Goal: Check status: Check status

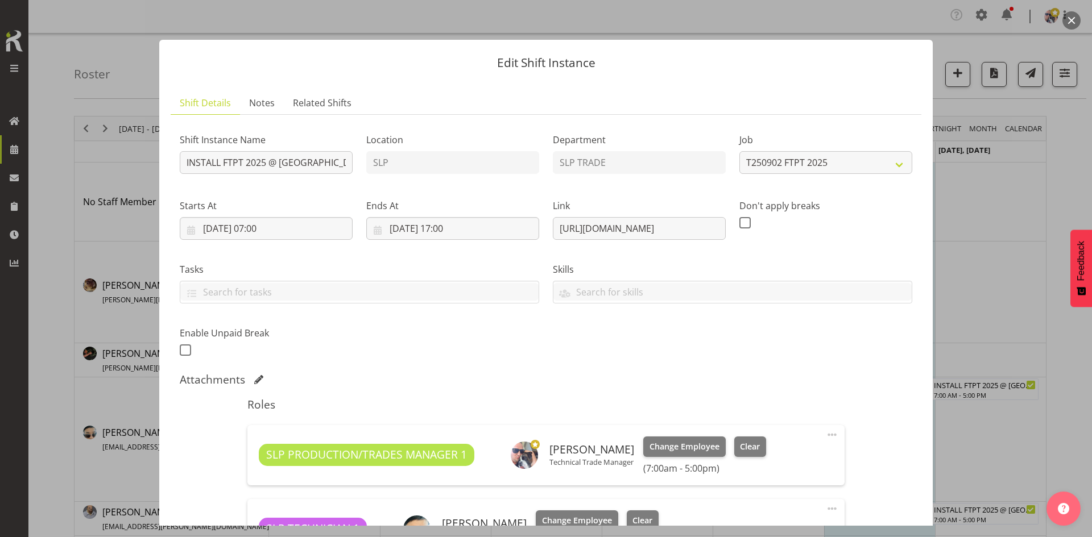
select select "9154"
click at [956, 175] on div at bounding box center [546, 268] width 1092 height 537
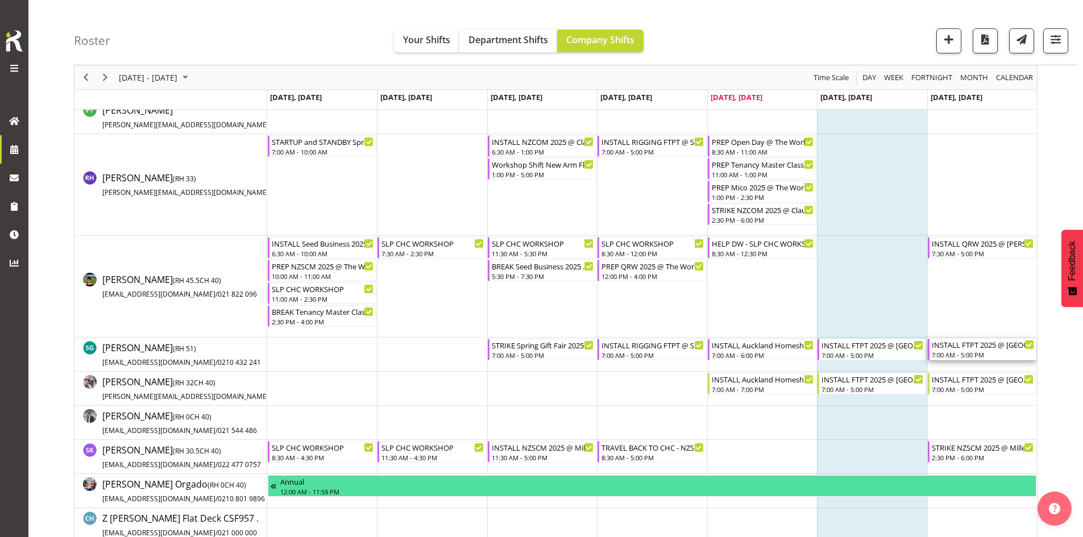
click at [969, 347] on div "INSTALL FTPT 2025 @ [GEOGRAPHIC_DATA]" at bounding box center [983, 344] width 102 height 11
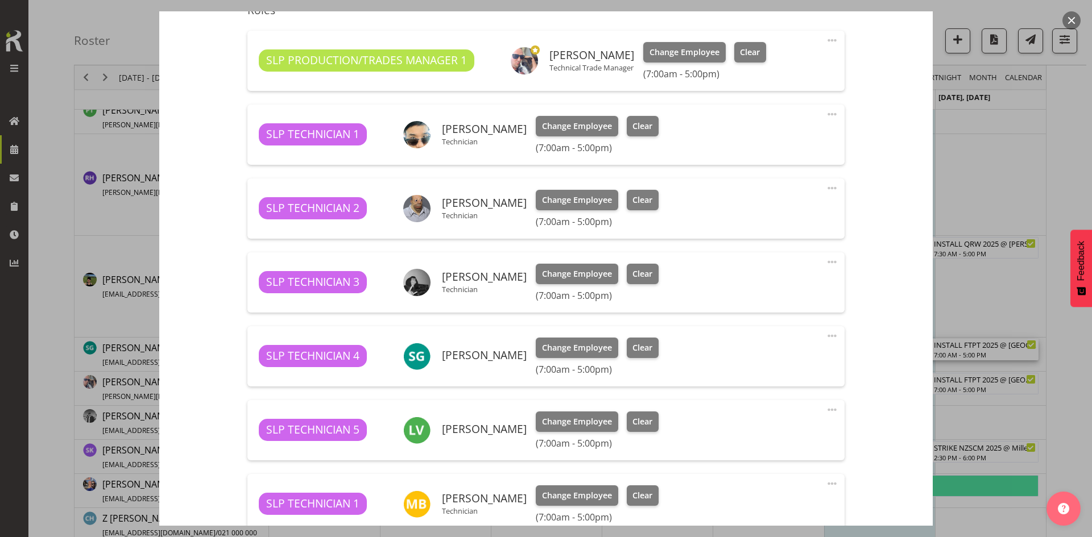
select select "9154"
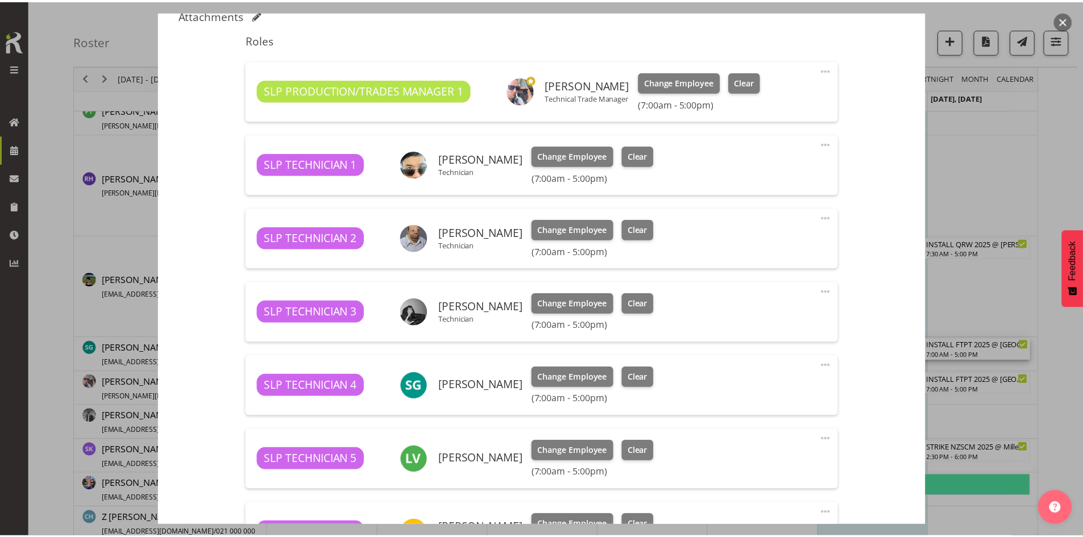
scroll to position [341, 0]
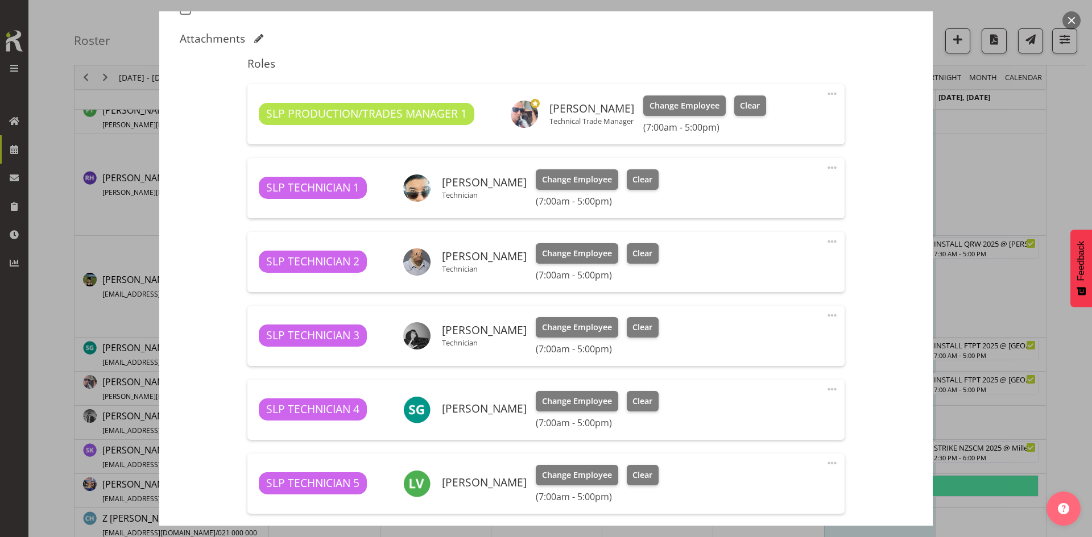
click at [1072, 20] on button "button" at bounding box center [1071, 20] width 18 height 18
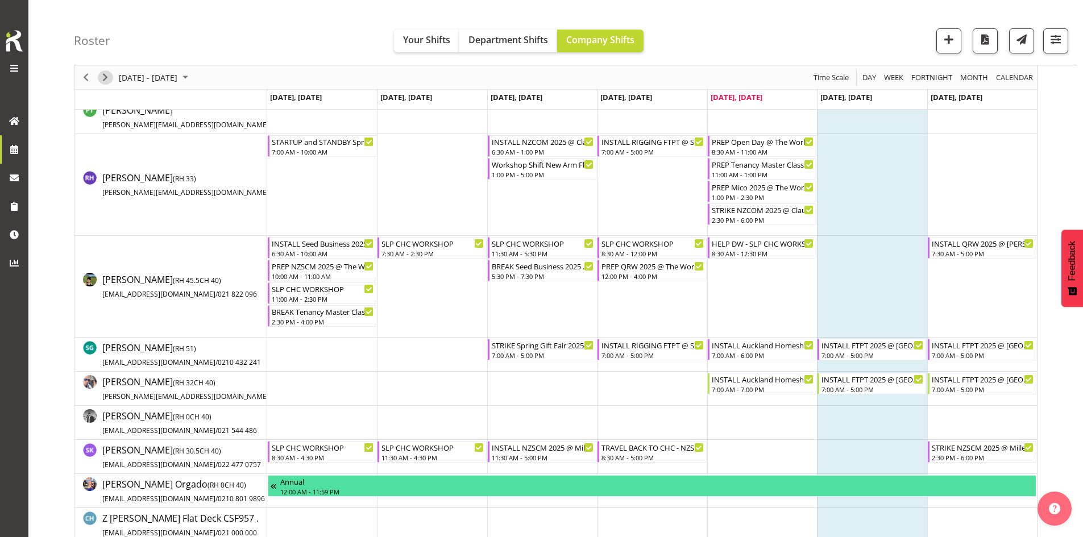
click at [103, 78] on span "Next" at bounding box center [105, 77] width 14 height 14
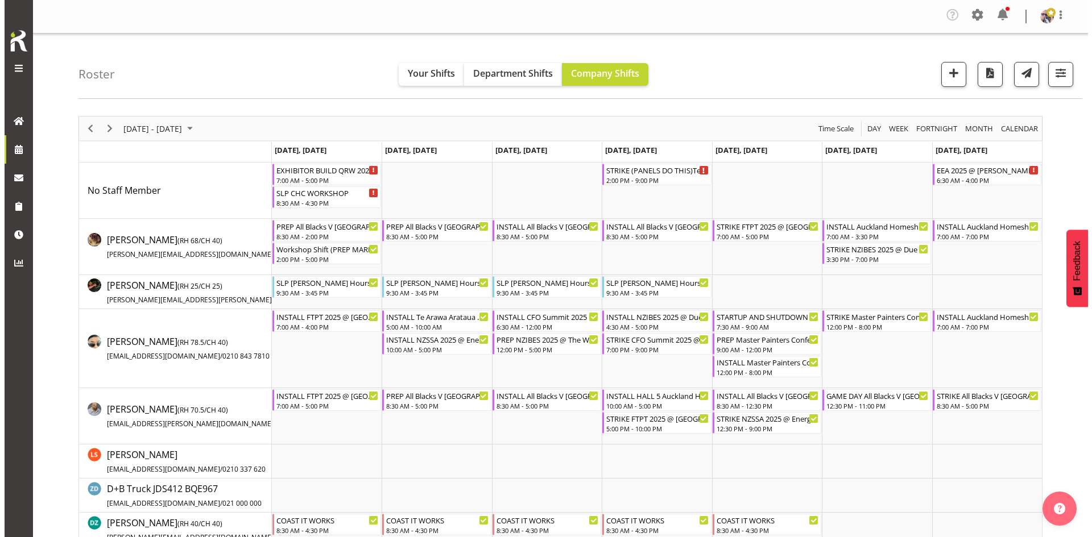
scroll to position [341, 0]
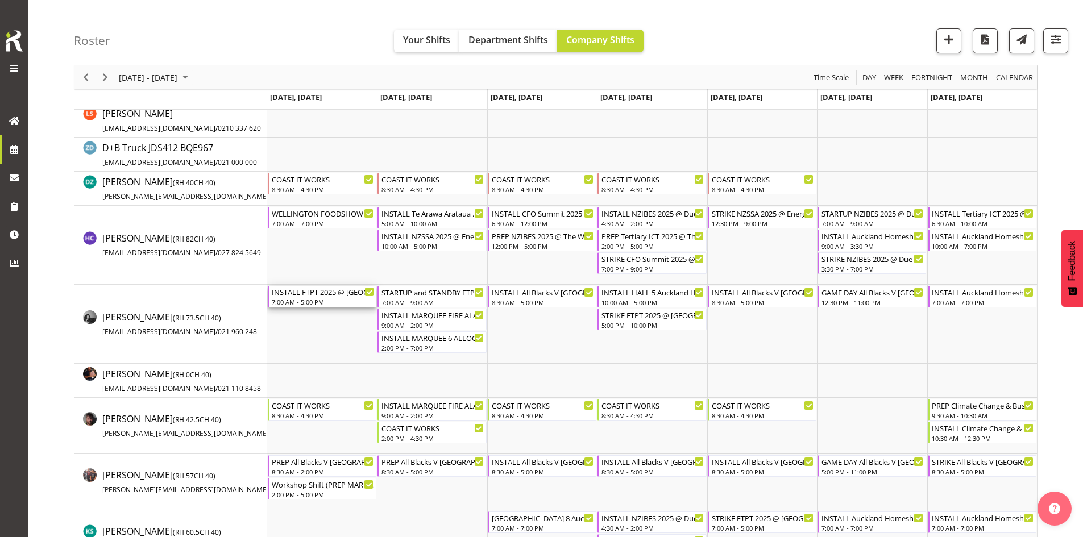
click at [333, 298] on div "7:00 AM - 5:00 PM" at bounding box center [323, 301] width 102 height 9
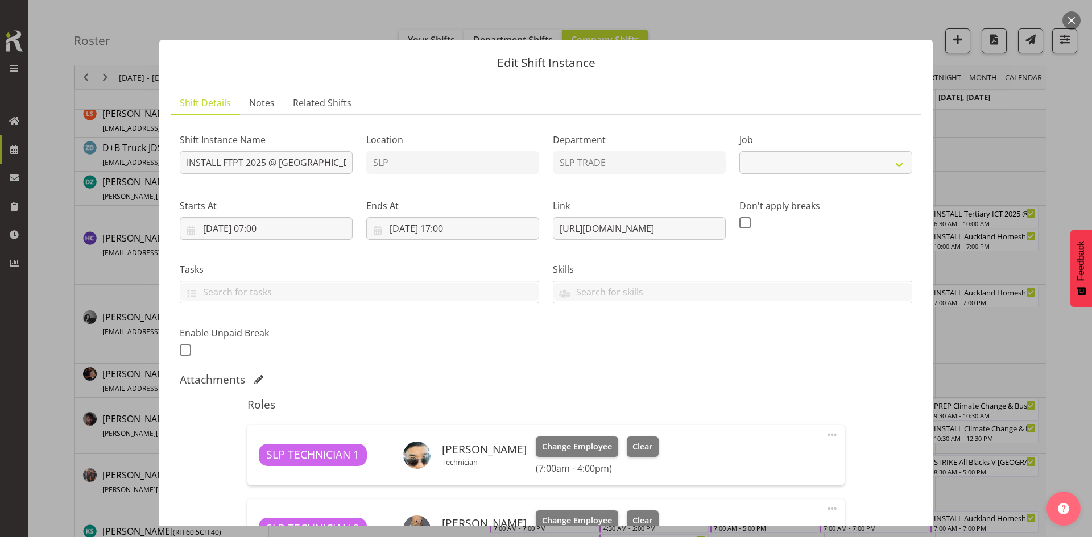
select select "9154"
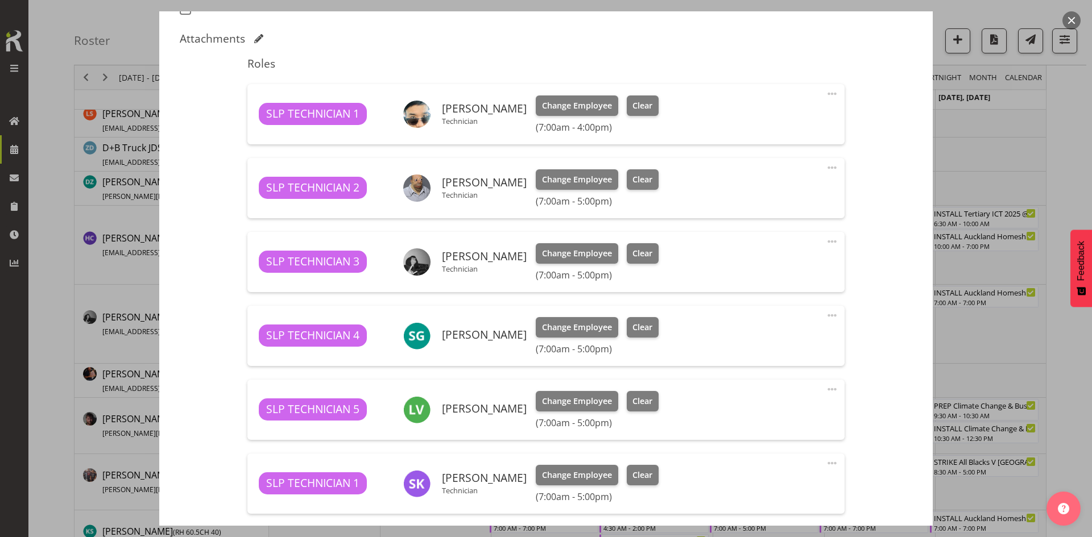
click at [1072, 22] on button "button" at bounding box center [1071, 20] width 18 height 18
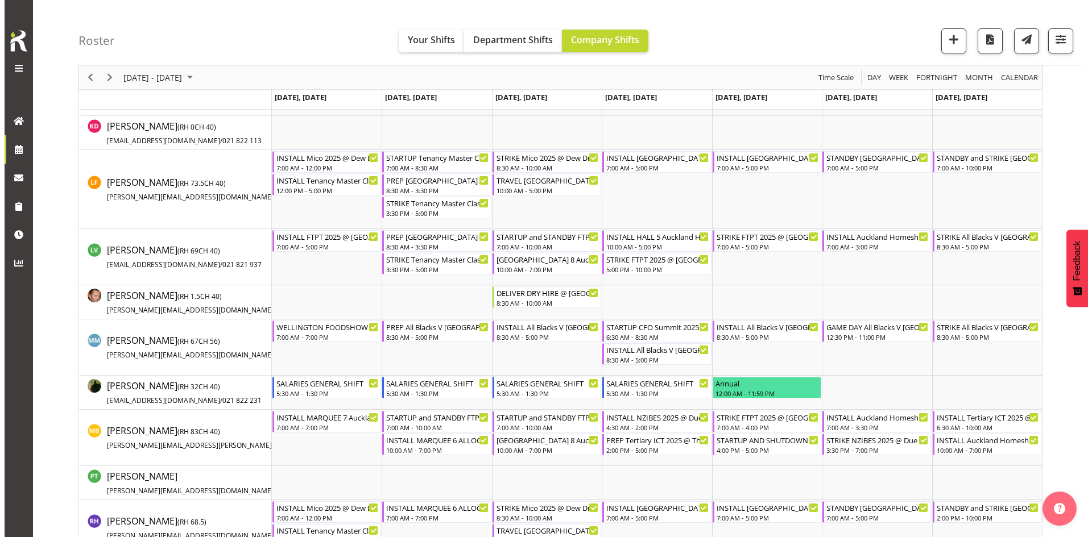
scroll to position [910, 0]
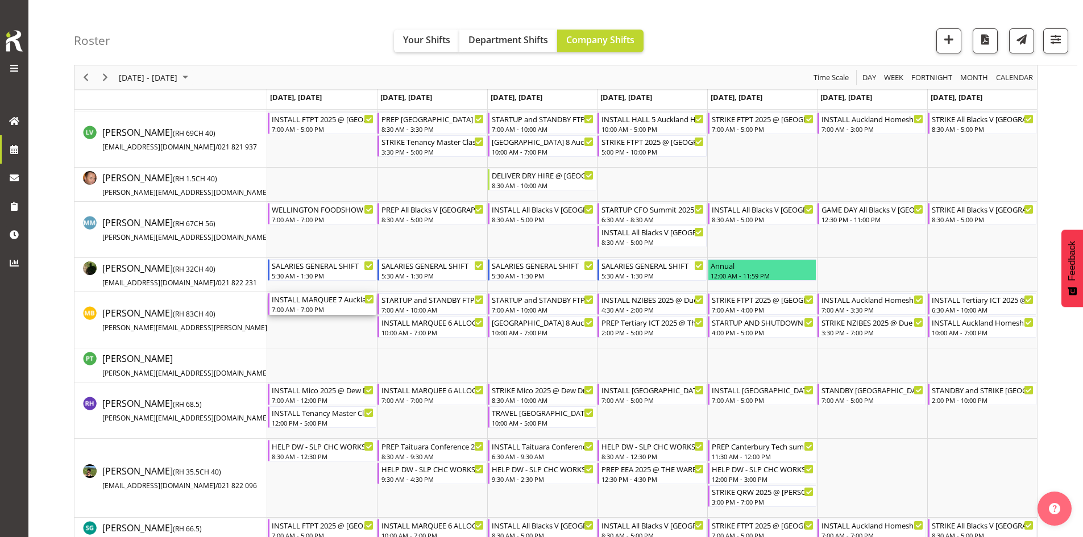
click at [318, 298] on div "INSTALL MARQUEE 7 Auckland Homeshow 2025 @ [GEOGRAPHIC_DATA]" at bounding box center [323, 298] width 102 height 11
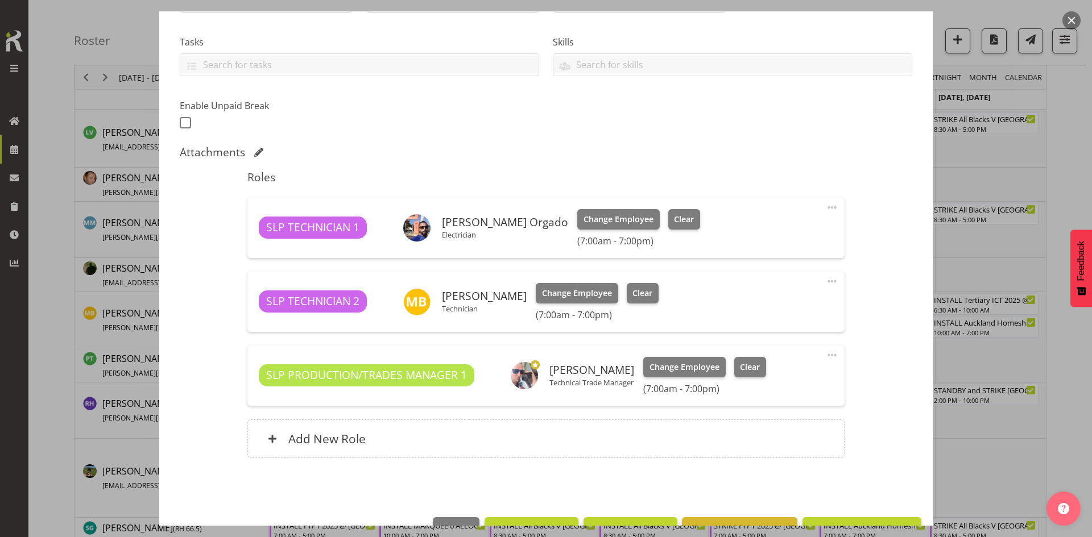
select select "9869"
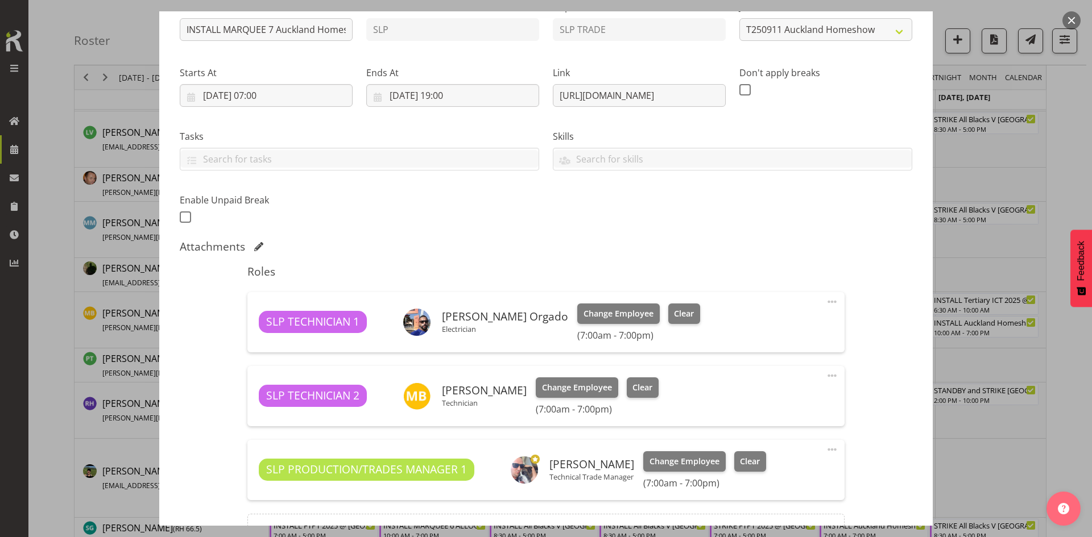
scroll to position [0, 0]
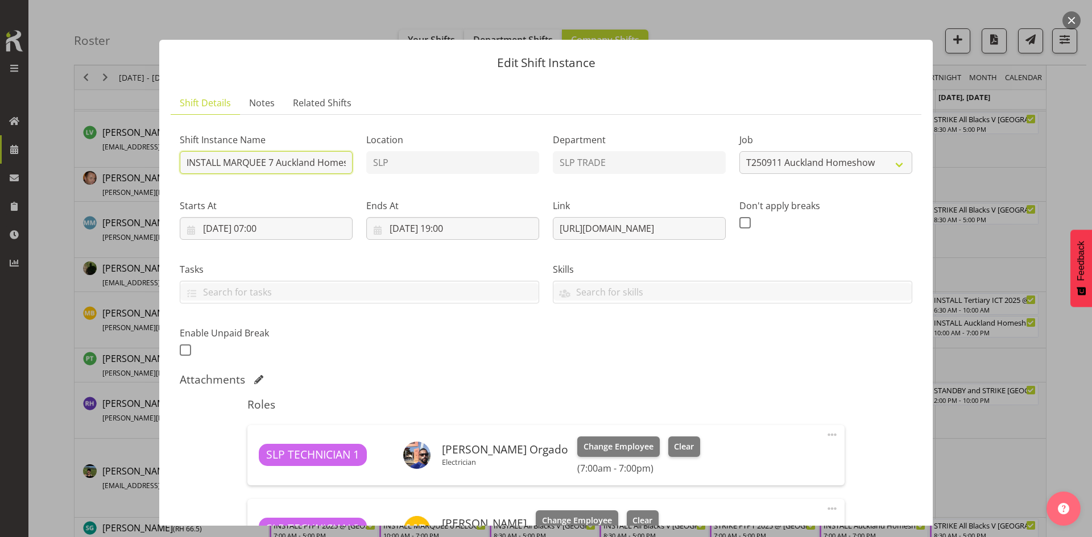
click at [317, 165] on input "INSTALL MARQUEE 7 Auckland Homeshow 2025 @ [GEOGRAPHIC_DATA]" at bounding box center [266, 162] width 173 height 23
click at [1069, 23] on button "button" at bounding box center [1071, 20] width 18 height 18
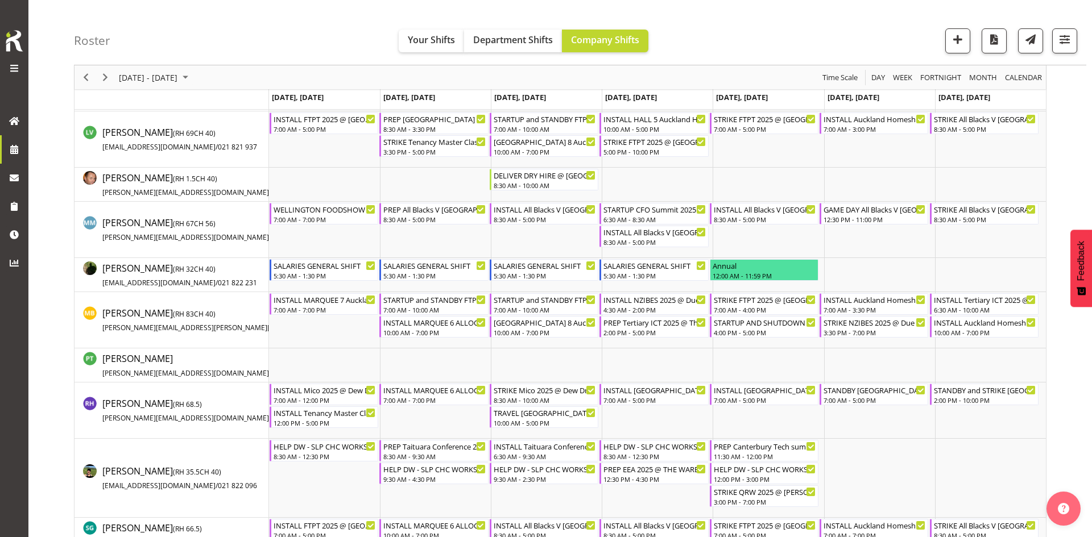
scroll to position [0, 0]
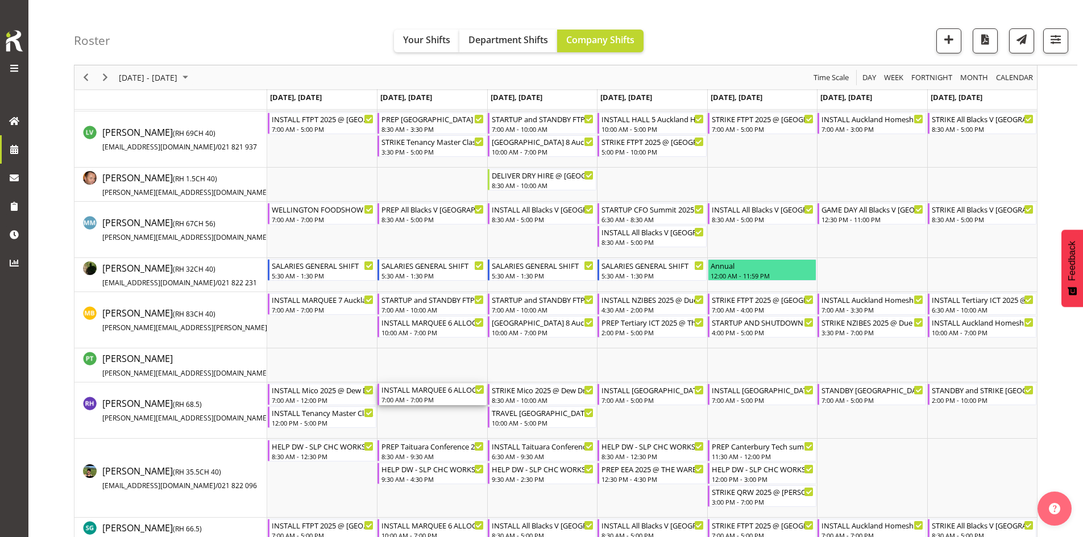
click at [428, 389] on div "INSTALL MARQUEE 6 ALLOCATION Auckland Homeshow 2025 @ [GEOGRAPHIC_DATA]" at bounding box center [432, 389] width 102 height 11
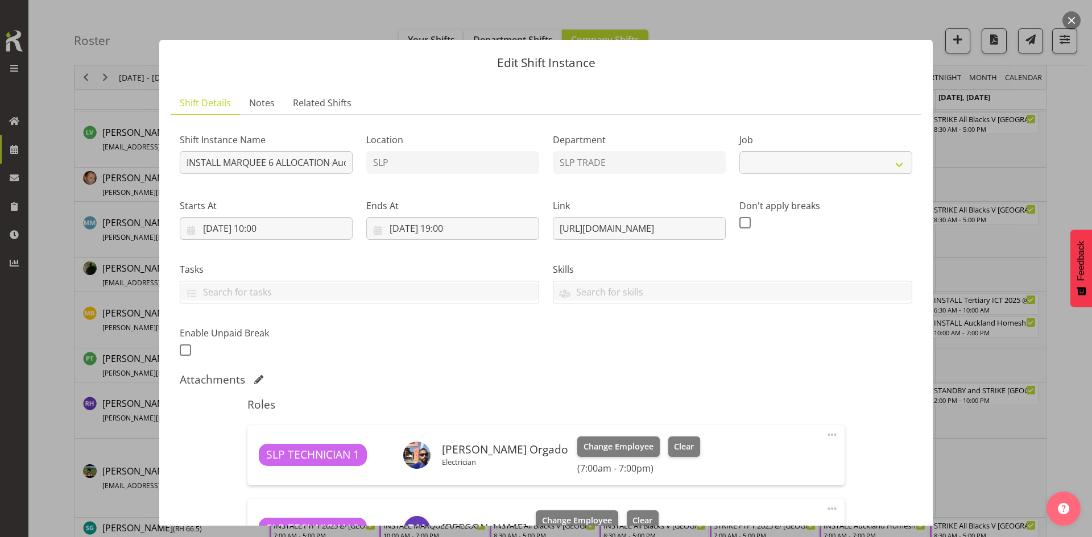
scroll to position [341, 0]
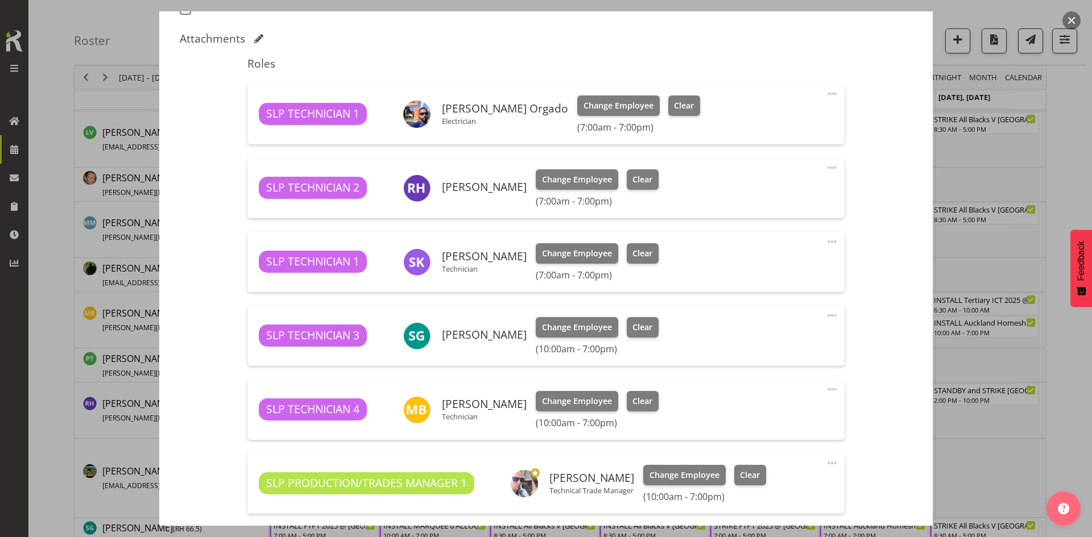
select select "9869"
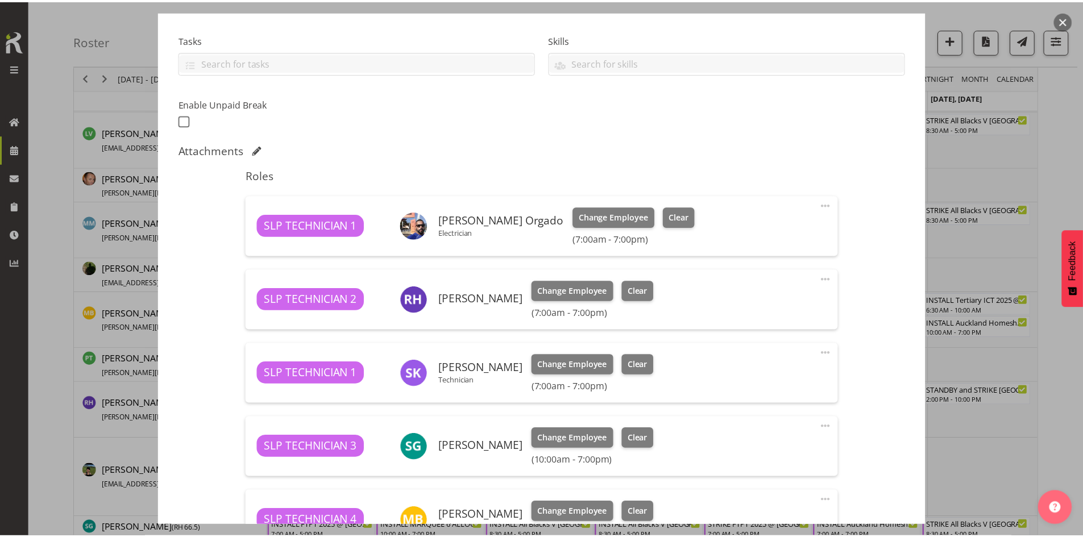
scroll to position [171, 0]
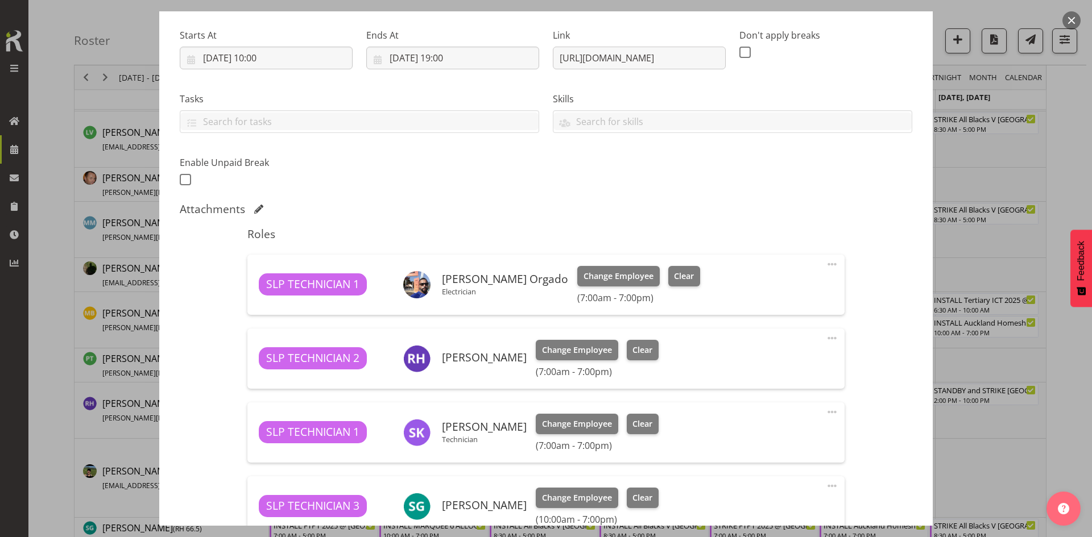
click at [1071, 22] on button "button" at bounding box center [1071, 20] width 18 height 18
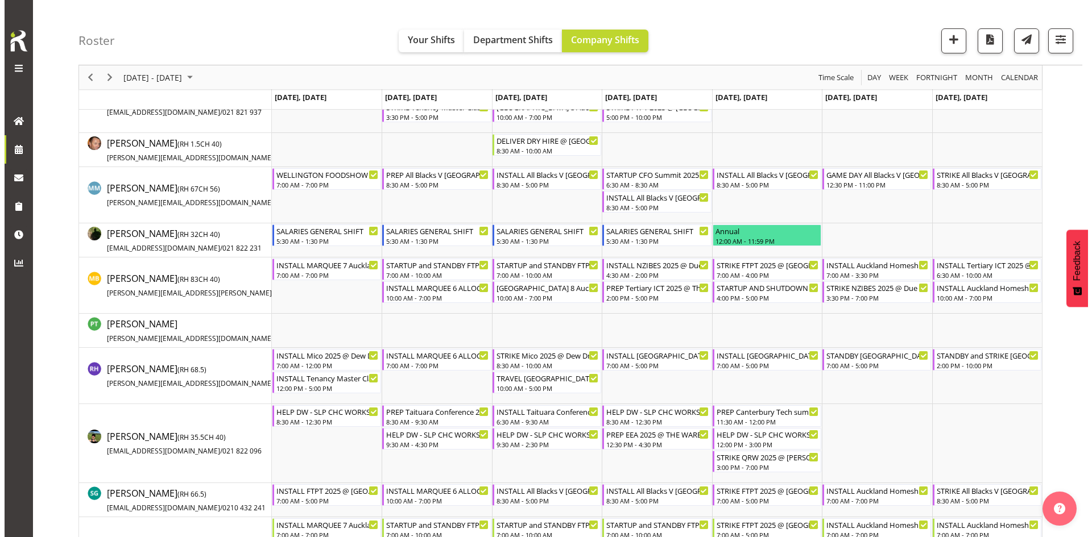
scroll to position [966, 0]
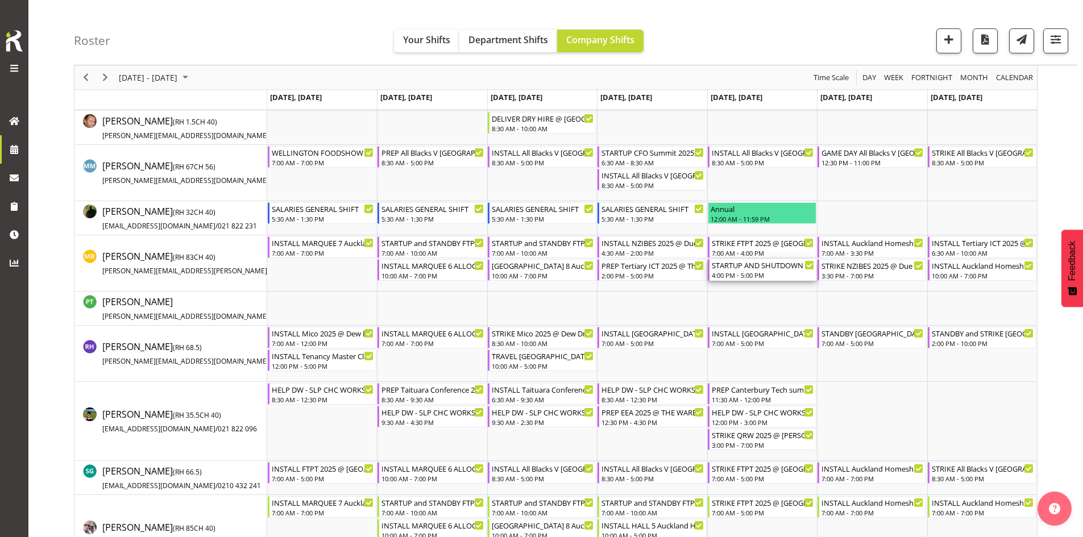
click at [774, 270] on div "STARTUP AND SHUTDOWN NZIBES 2025 @ Due Drop On Site @ 0500" at bounding box center [763, 264] width 102 height 11
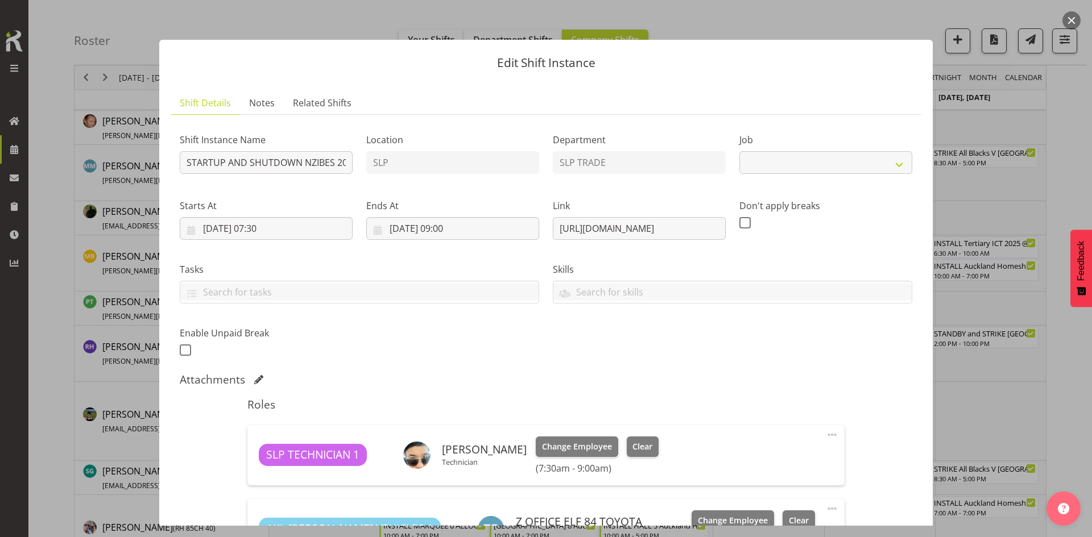
select select "10368"
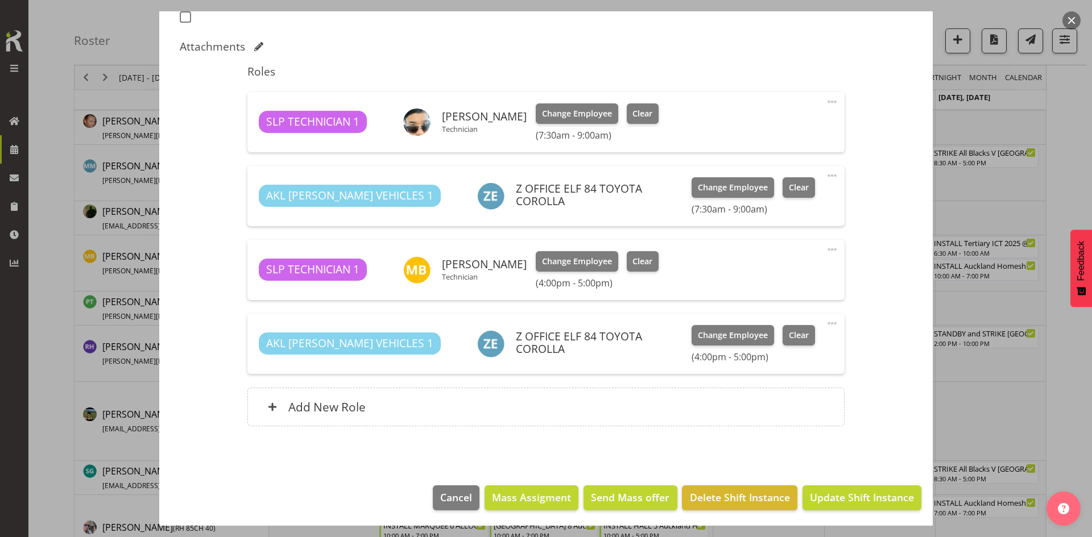
scroll to position [335, 0]
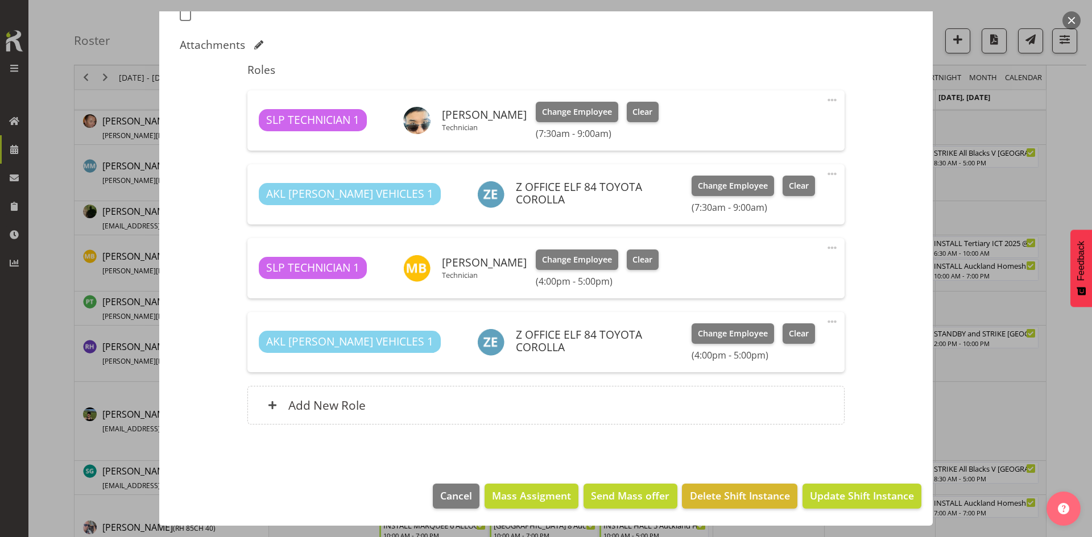
click at [1075, 16] on button "button" at bounding box center [1071, 20] width 18 height 18
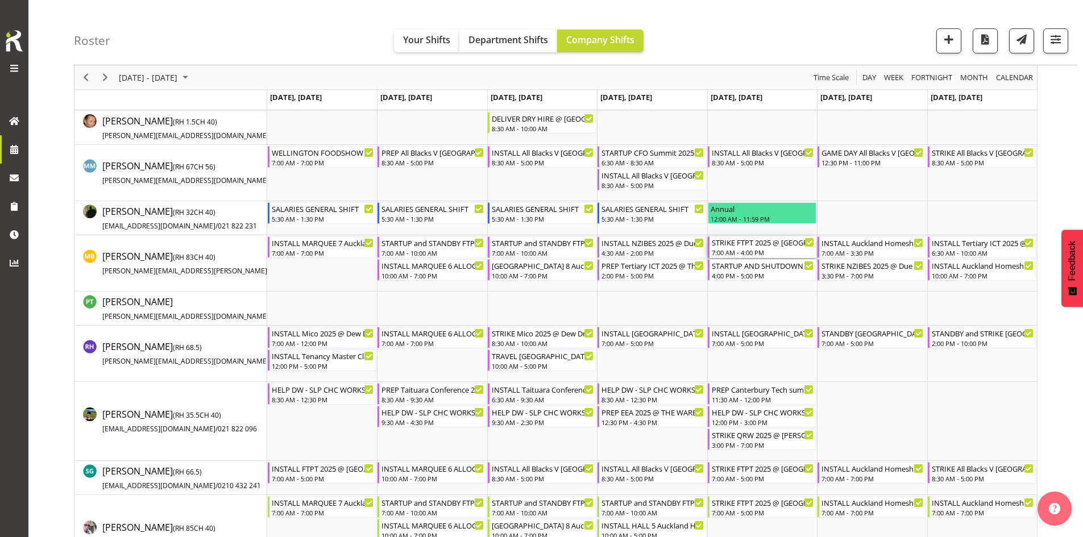
click at [764, 244] on div "STRIKE FTPT 2025 @ [GEOGRAPHIC_DATA] Showgrounds" at bounding box center [763, 241] width 102 height 11
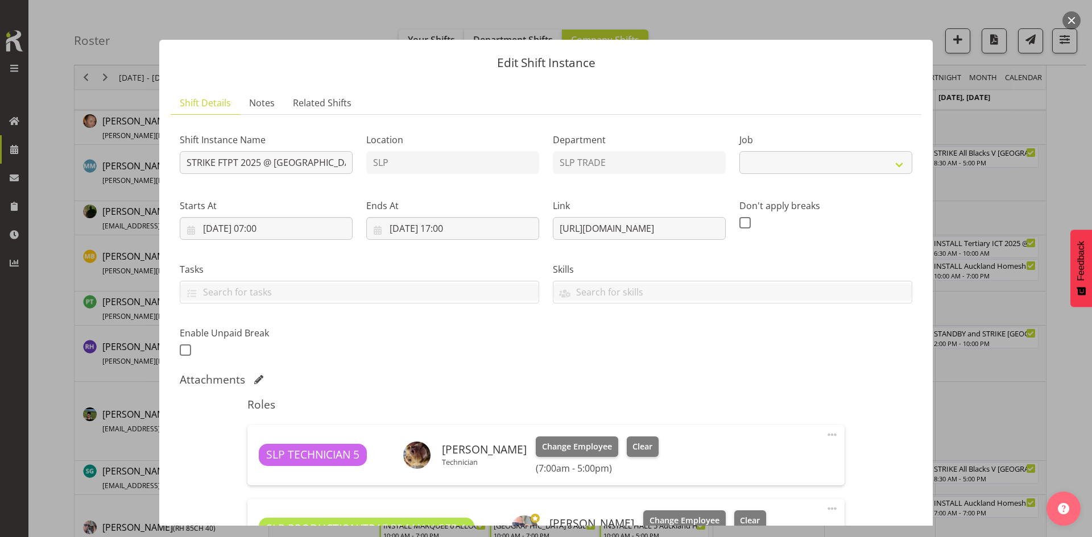
select select "9154"
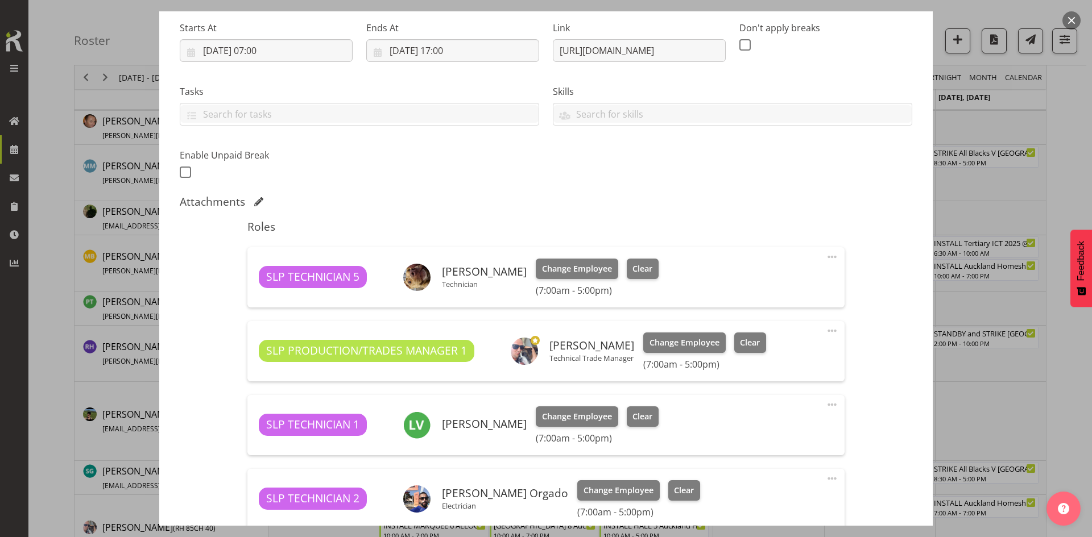
scroll to position [171, 0]
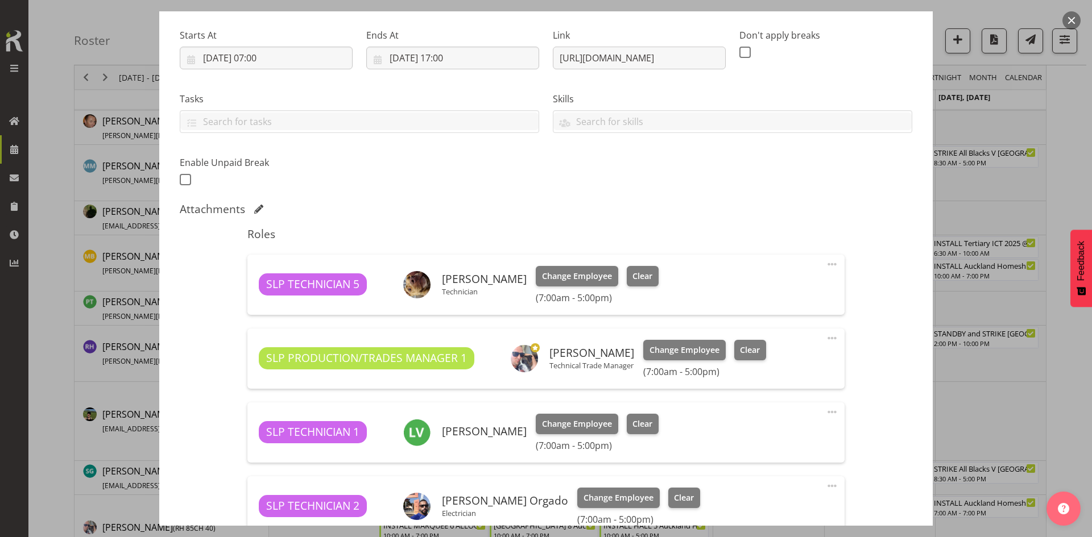
click at [1068, 20] on button "button" at bounding box center [1071, 20] width 18 height 18
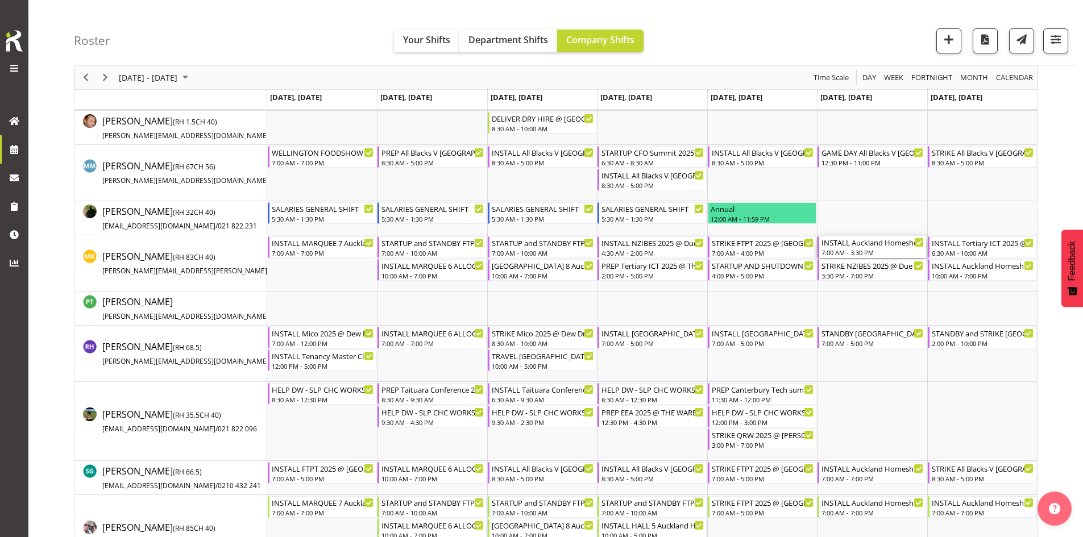
click at [850, 246] on div "INSTALL Auckland Homeshow 2025 @ [GEOGRAPHIC_DATA]" at bounding box center [872, 241] width 102 height 11
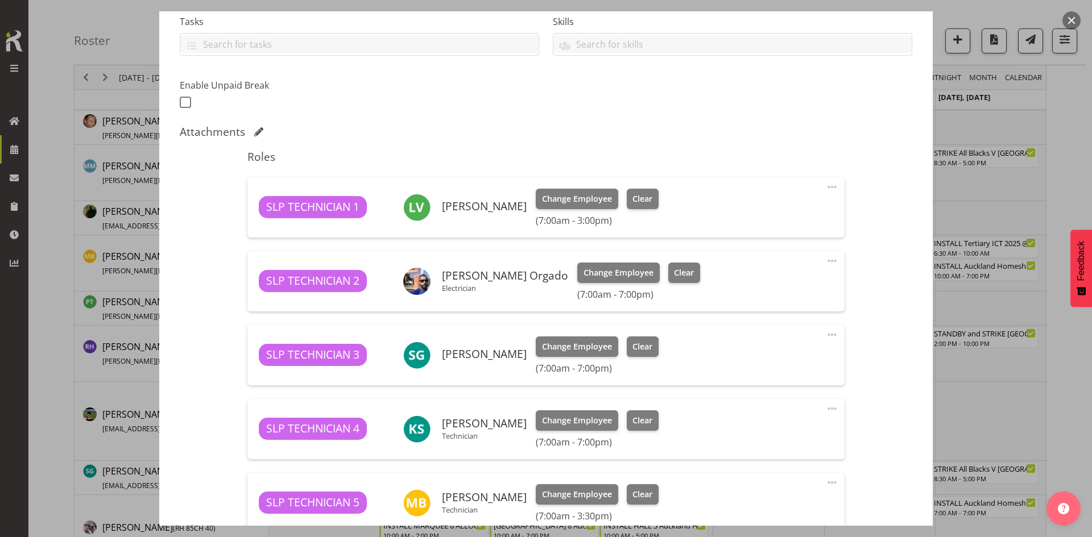
select select "9869"
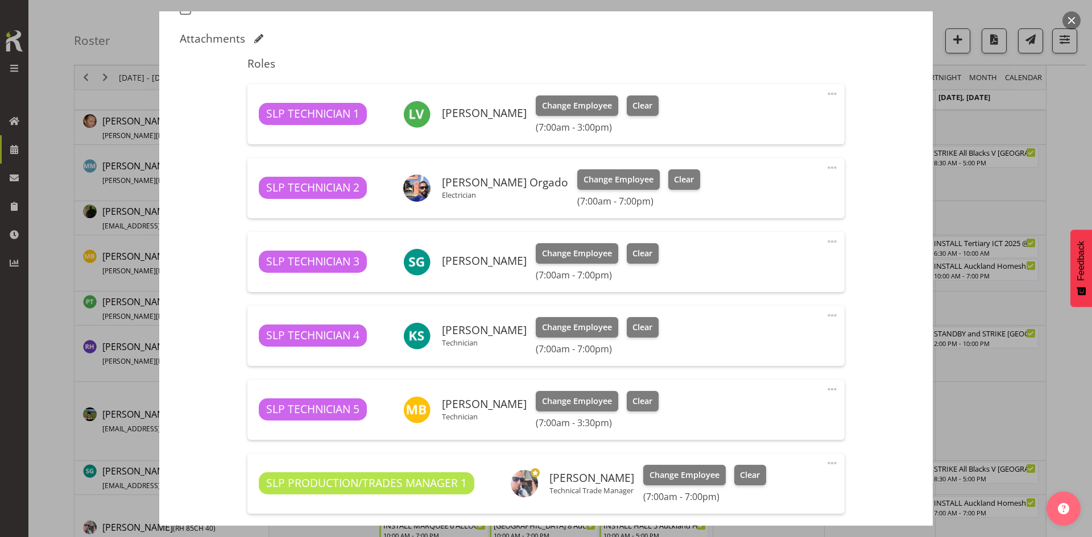
scroll to position [284, 0]
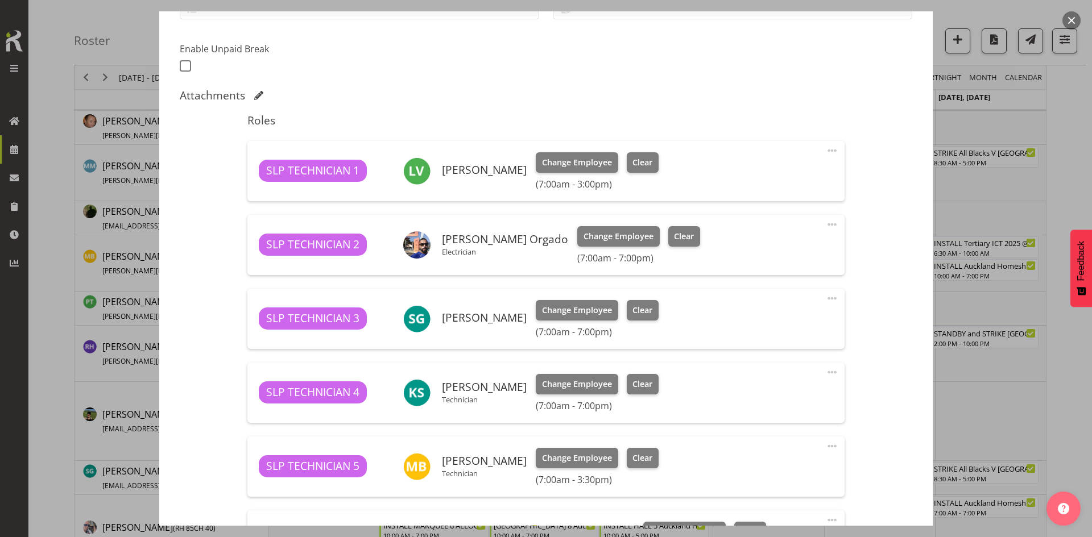
click at [1072, 19] on button "button" at bounding box center [1071, 20] width 18 height 18
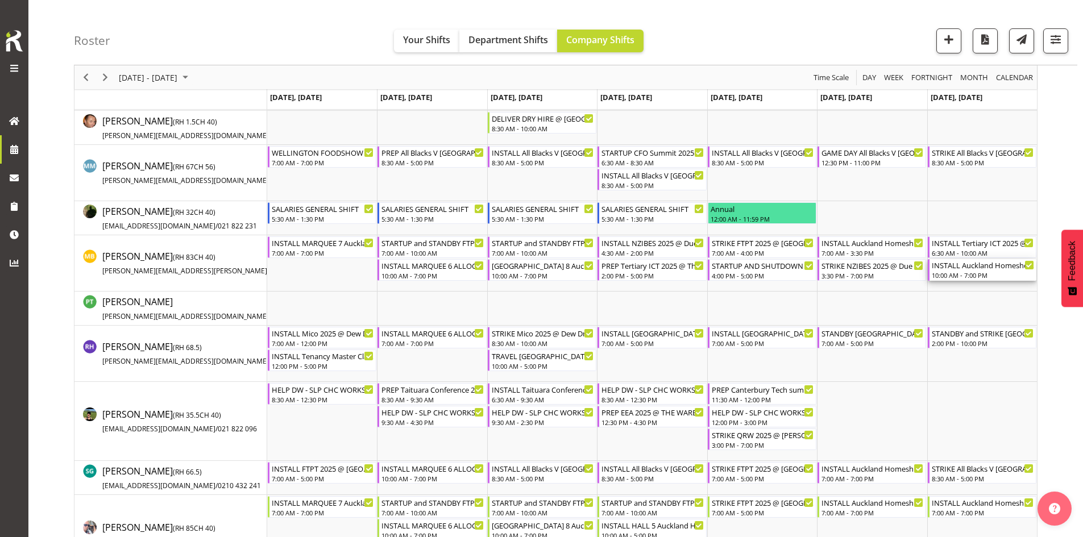
click at [962, 272] on div "10:00 AM - 7:00 PM" at bounding box center [983, 275] width 102 height 9
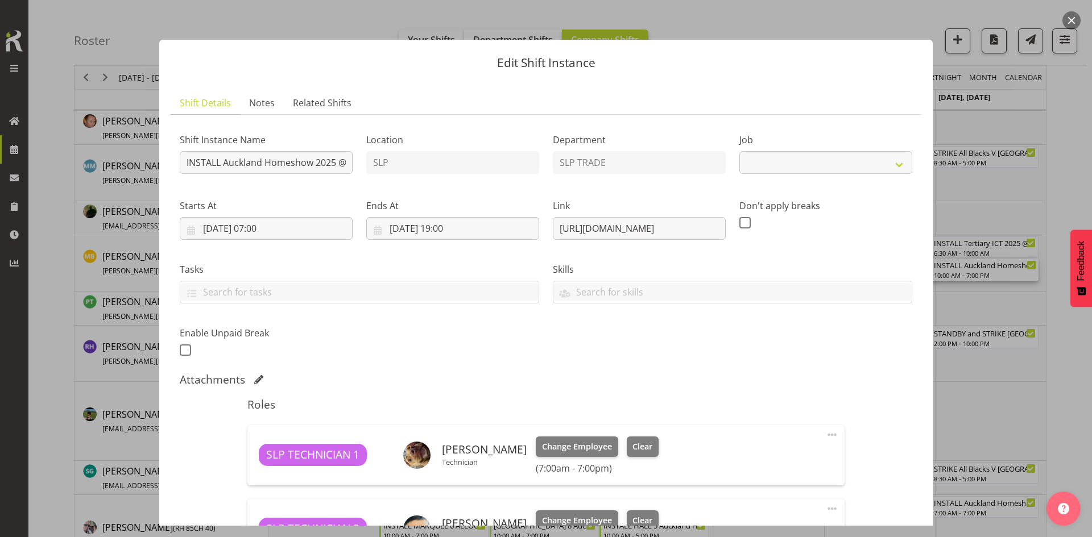
select select "9869"
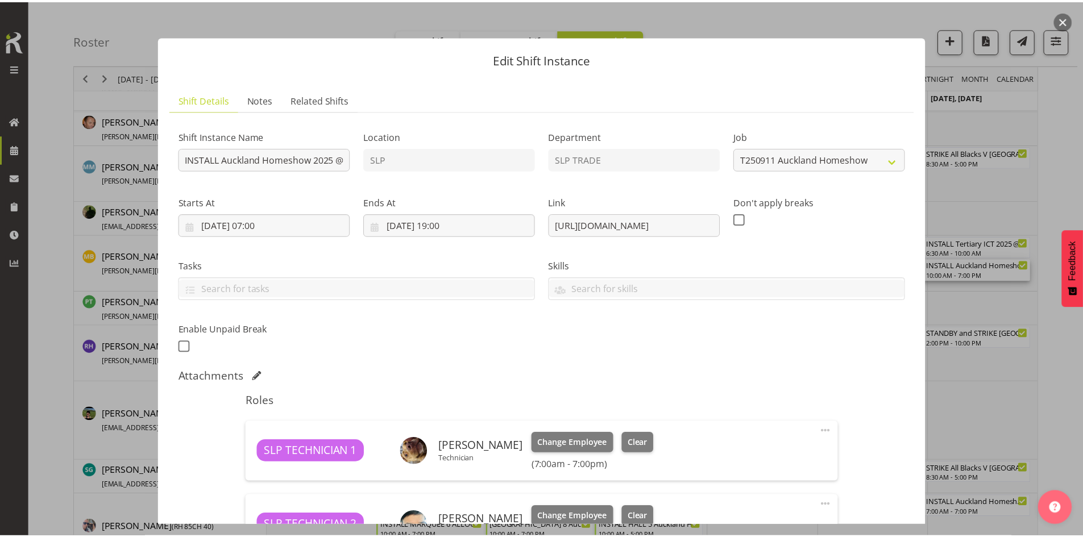
scroll to position [0, 0]
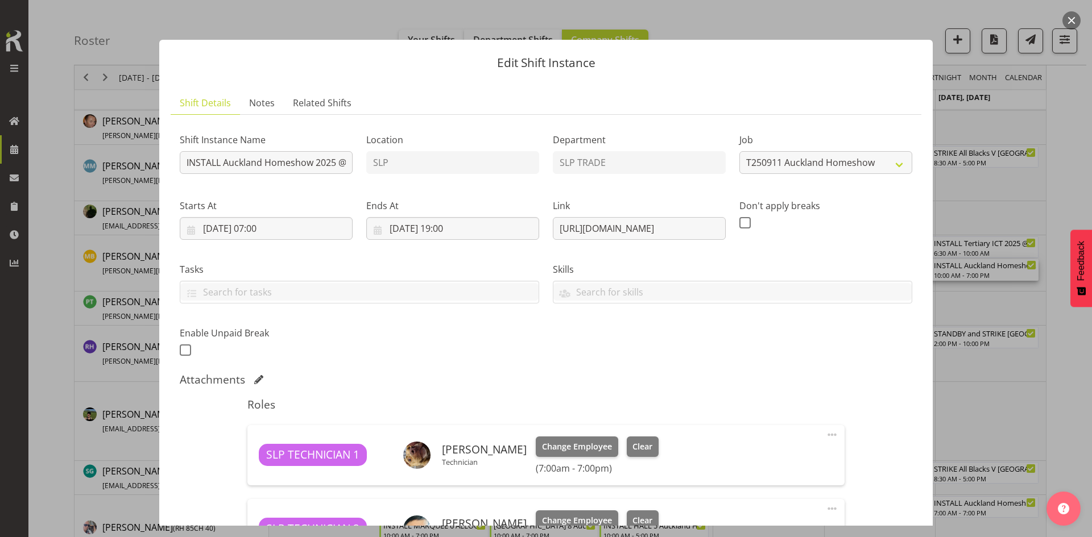
click at [1072, 25] on button "button" at bounding box center [1071, 20] width 18 height 18
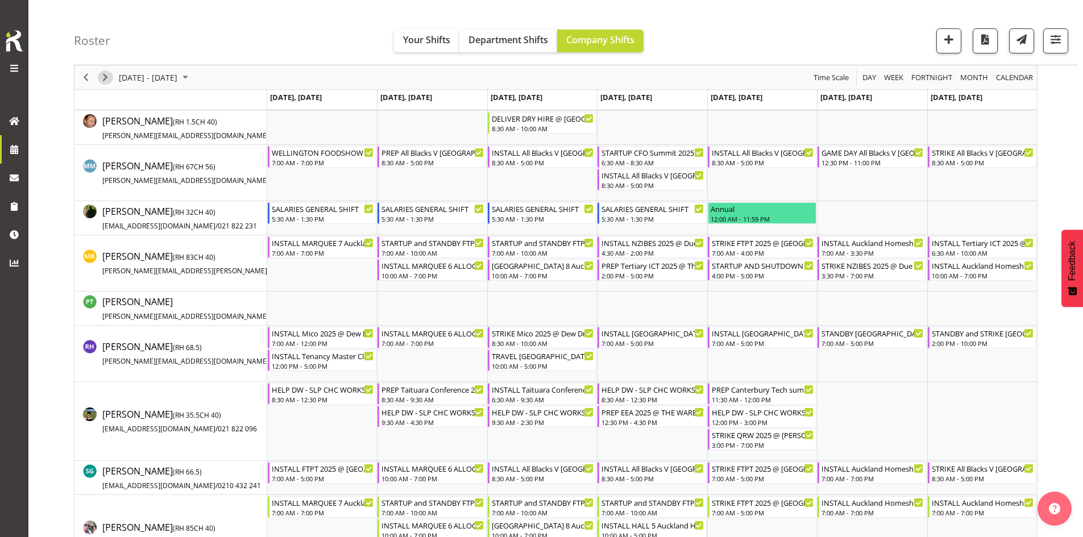
click at [109, 78] on span "Next" at bounding box center [105, 77] width 14 height 14
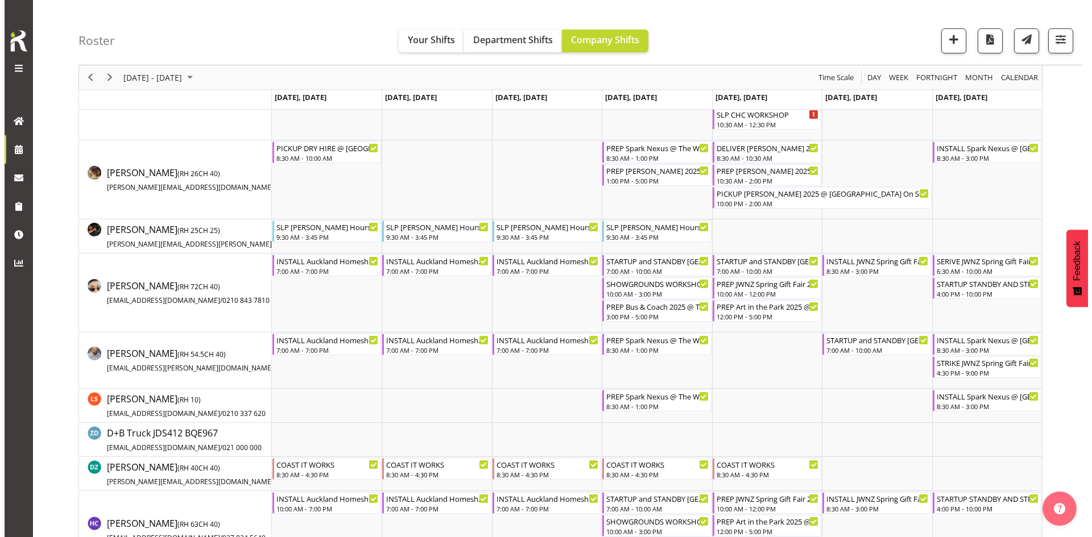
scroll to position [171, 0]
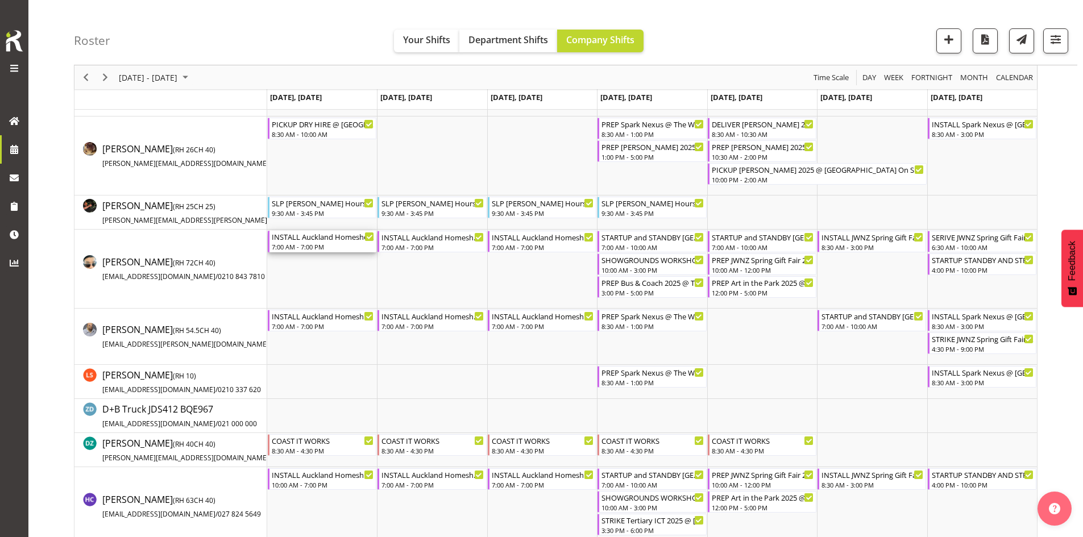
click at [325, 242] on div "INSTALL Auckland Homeshow 2025 @ [GEOGRAPHIC_DATA] 7:00 AM - 7:00 PM" at bounding box center [323, 242] width 102 height 22
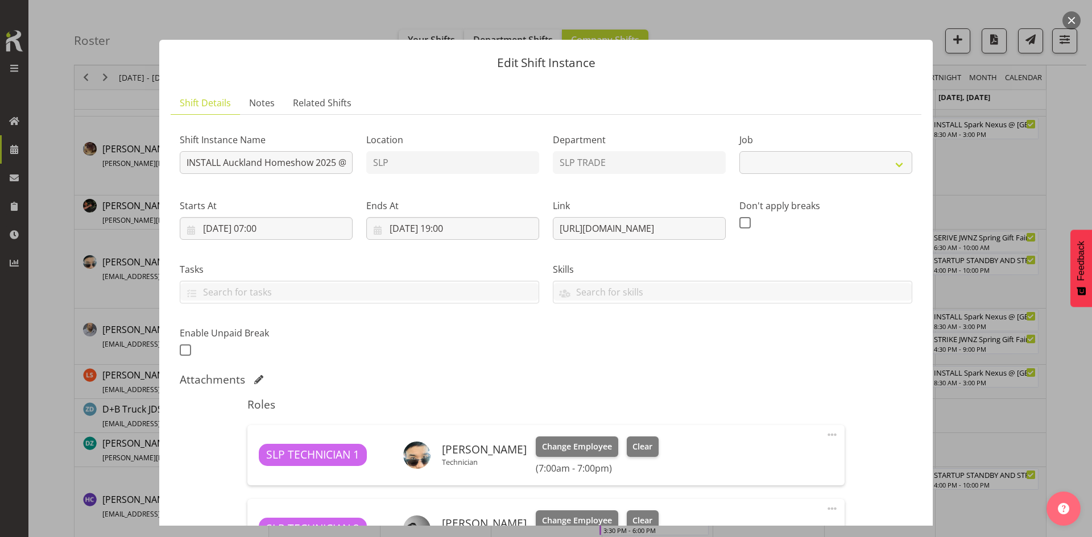
select select "9869"
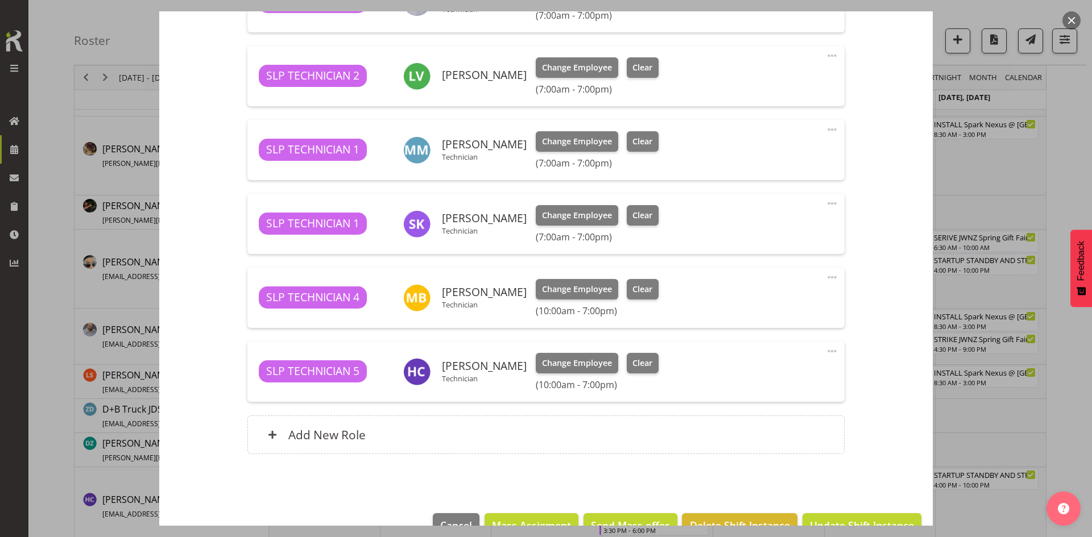
scroll to position [852, 0]
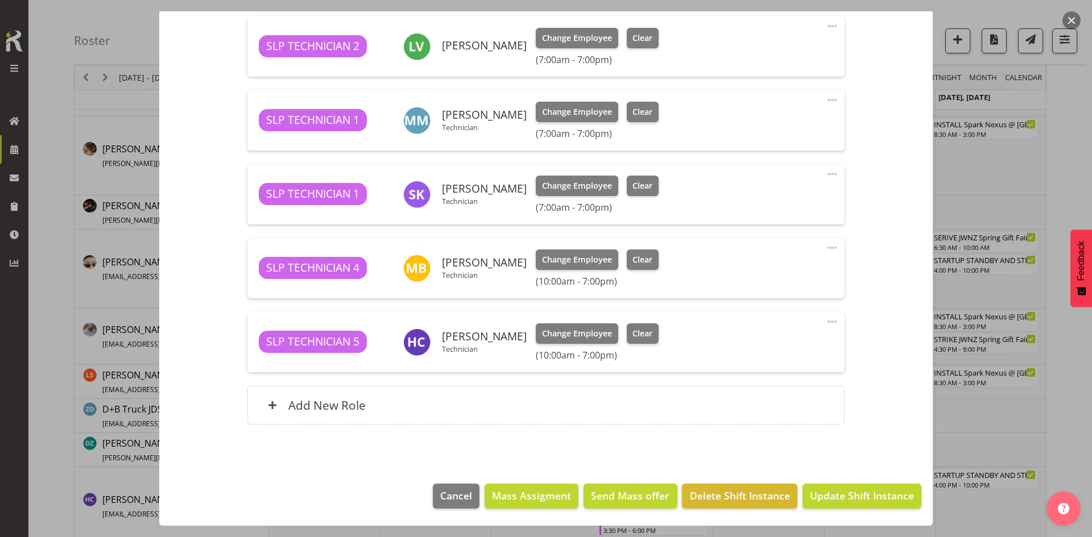
click at [1068, 23] on button "button" at bounding box center [1071, 20] width 18 height 18
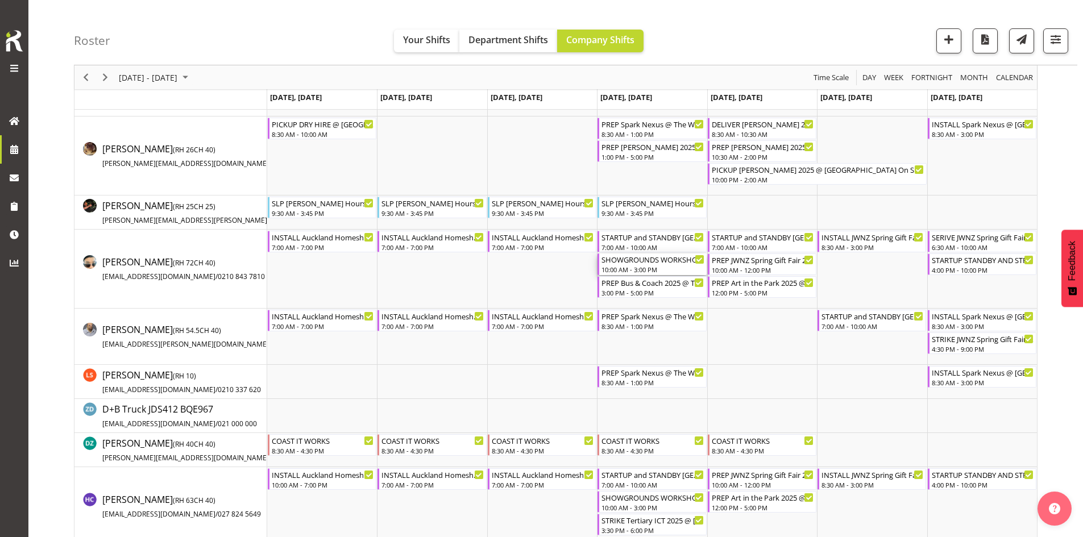
click at [646, 263] on div "SHOWGROUNDS WORKSHOP SORT" at bounding box center [652, 259] width 102 height 11
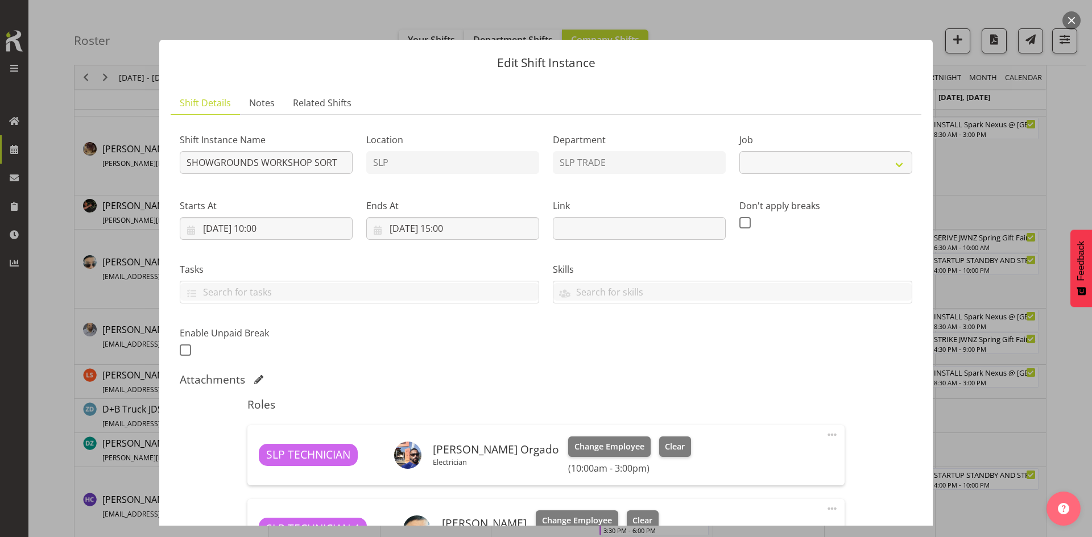
select select "15"
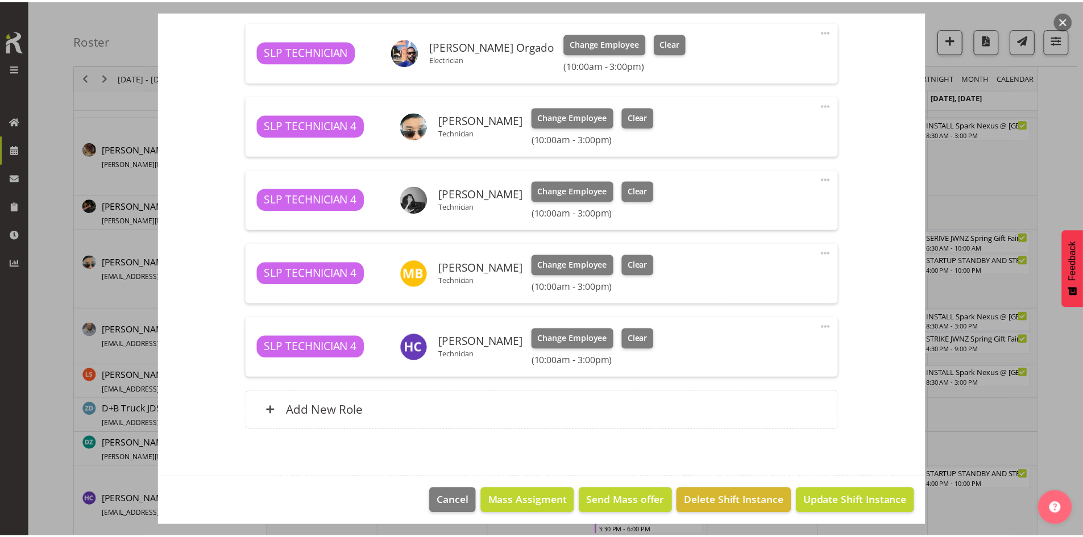
scroll to position [409, 0]
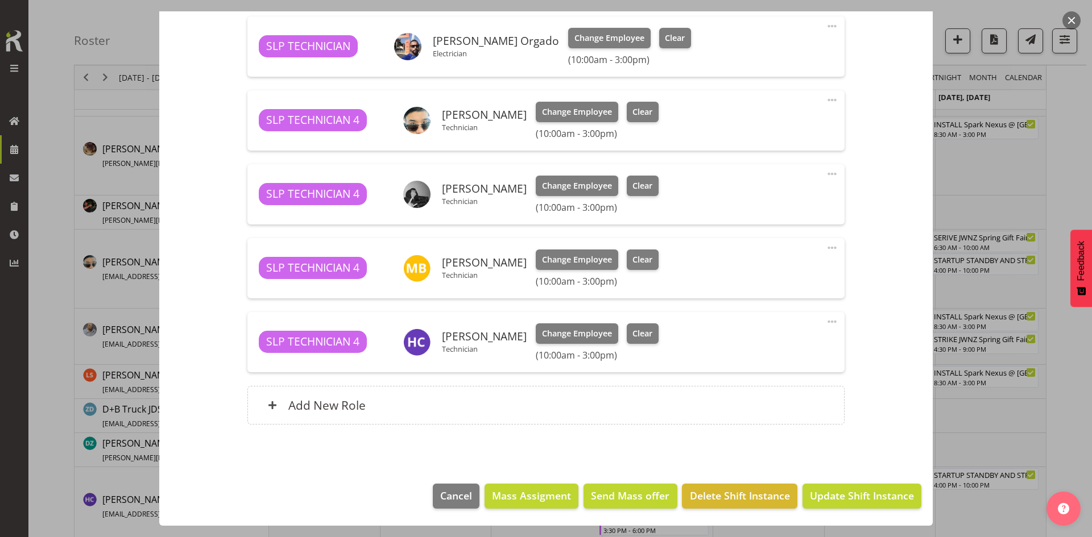
click at [1072, 14] on button "button" at bounding box center [1071, 20] width 18 height 18
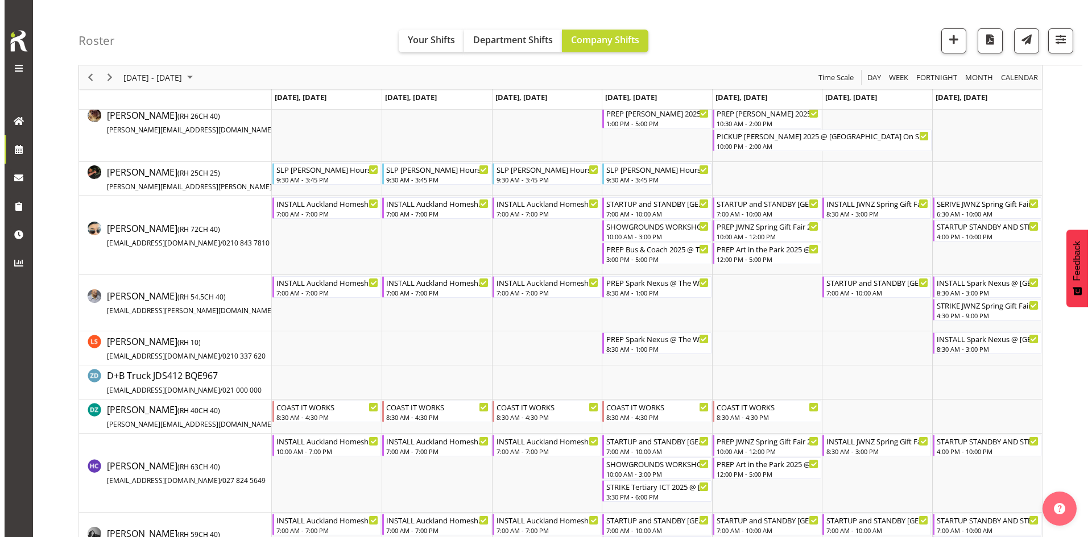
scroll to position [227, 0]
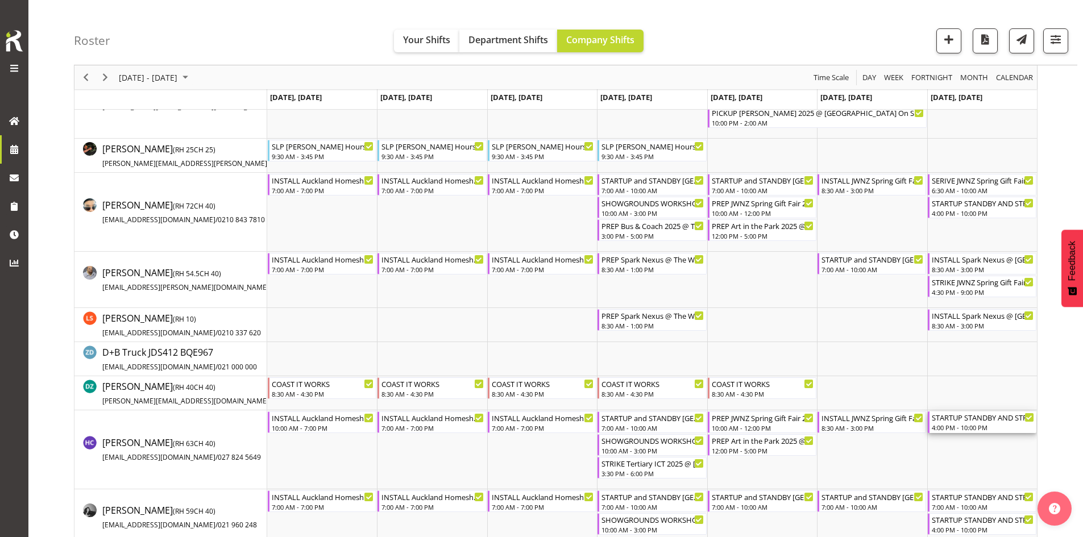
click at [987, 426] on div "4:00 PM - 10:00 PM" at bounding box center [983, 427] width 102 height 9
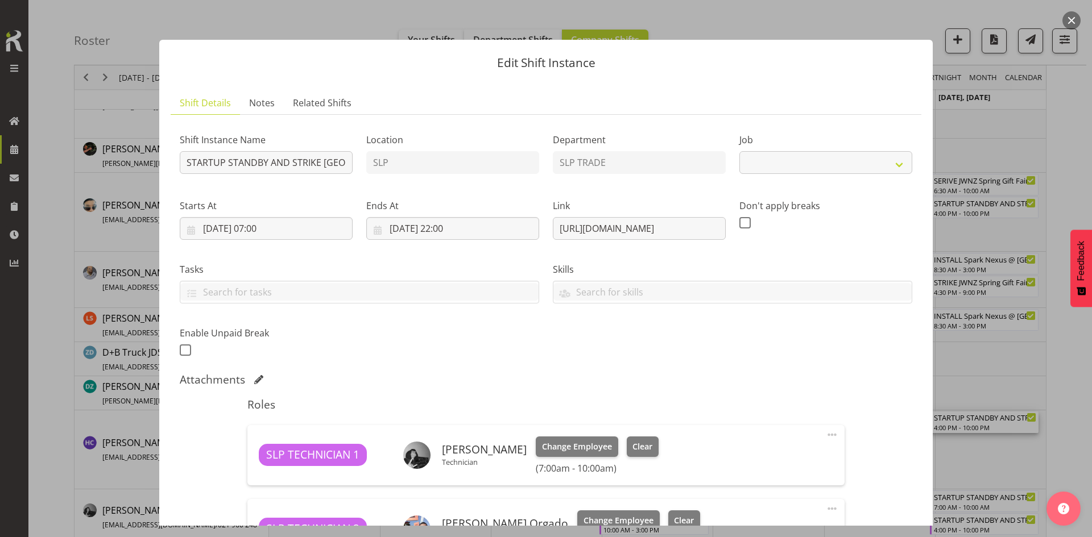
select select "9869"
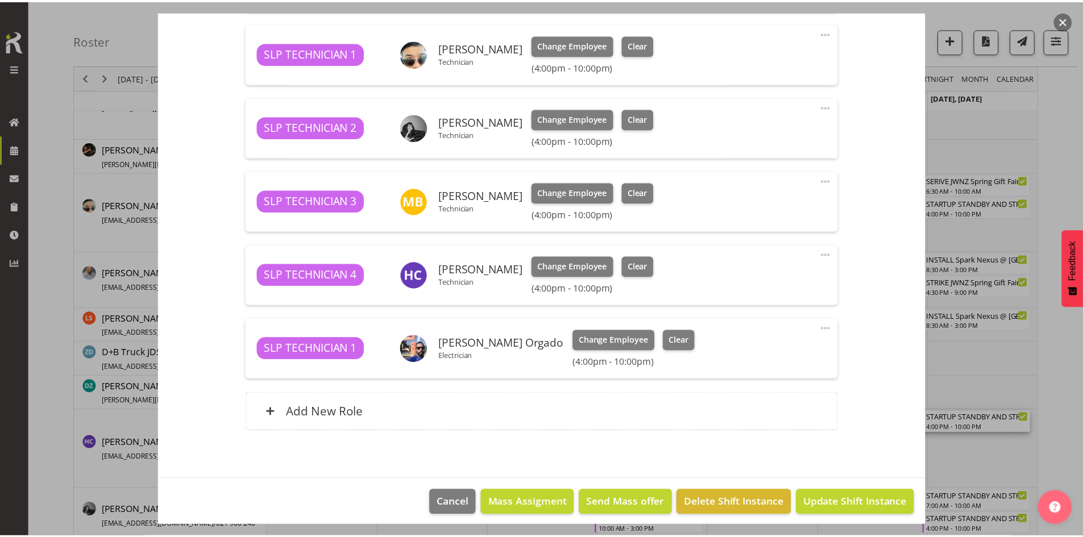
scroll to position [704, 0]
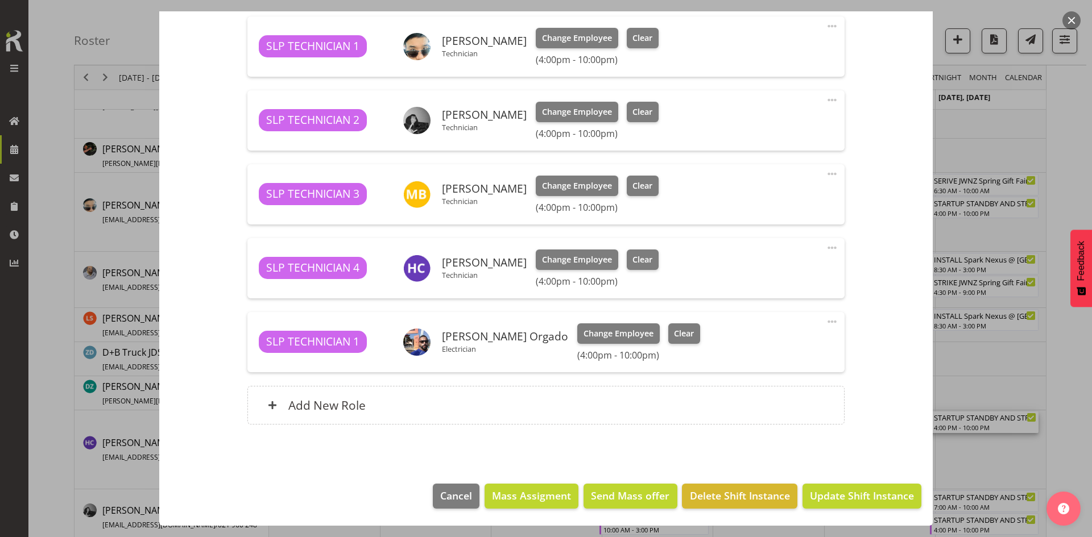
click at [1069, 21] on button "button" at bounding box center [1071, 20] width 18 height 18
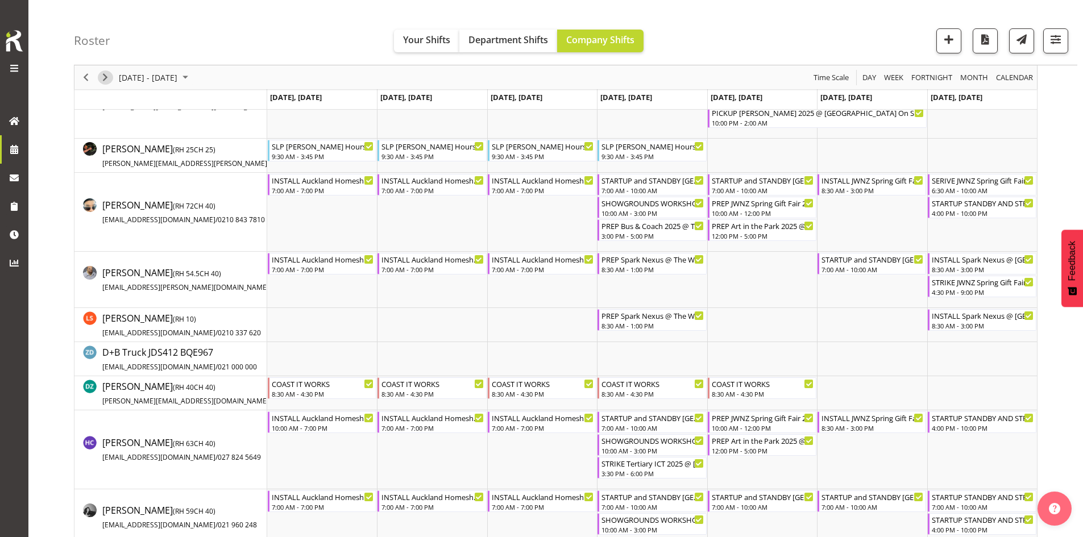
click at [102, 76] on span "Next" at bounding box center [105, 77] width 14 height 14
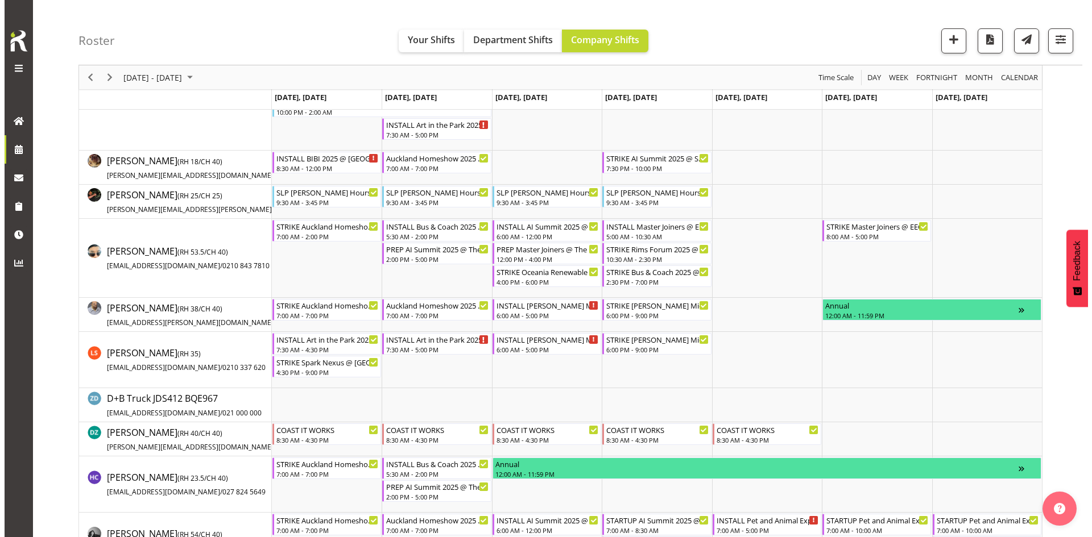
scroll to position [409, 0]
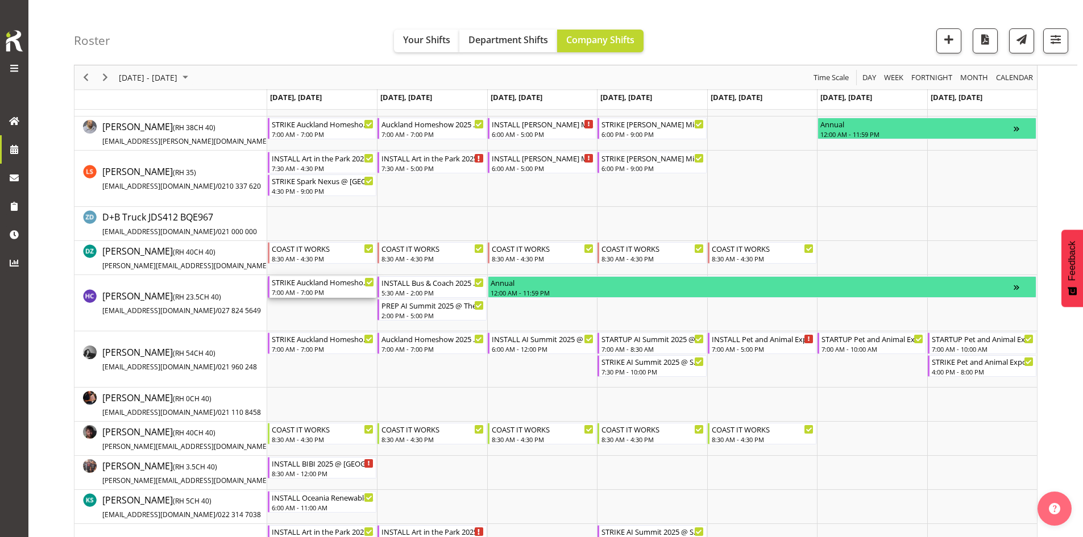
click at [312, 285] on div "STRIKE Auckland Homeshow 2025 REMOVE CROSS TRUSSES FOR HALL 3 WALL TO GO IN @ […" at bounding box center [323, 281] width 102 height 11
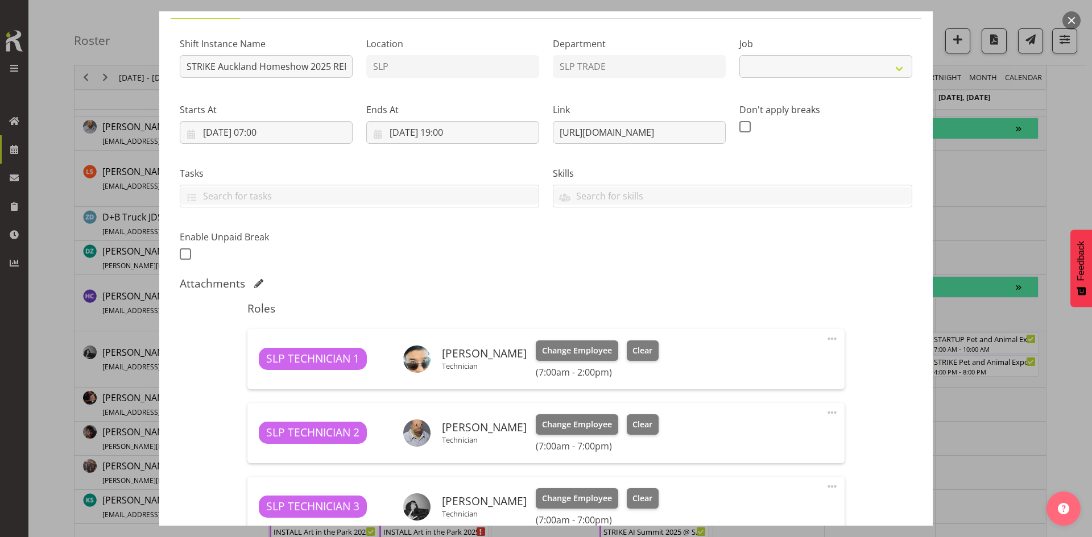
select select "9869"
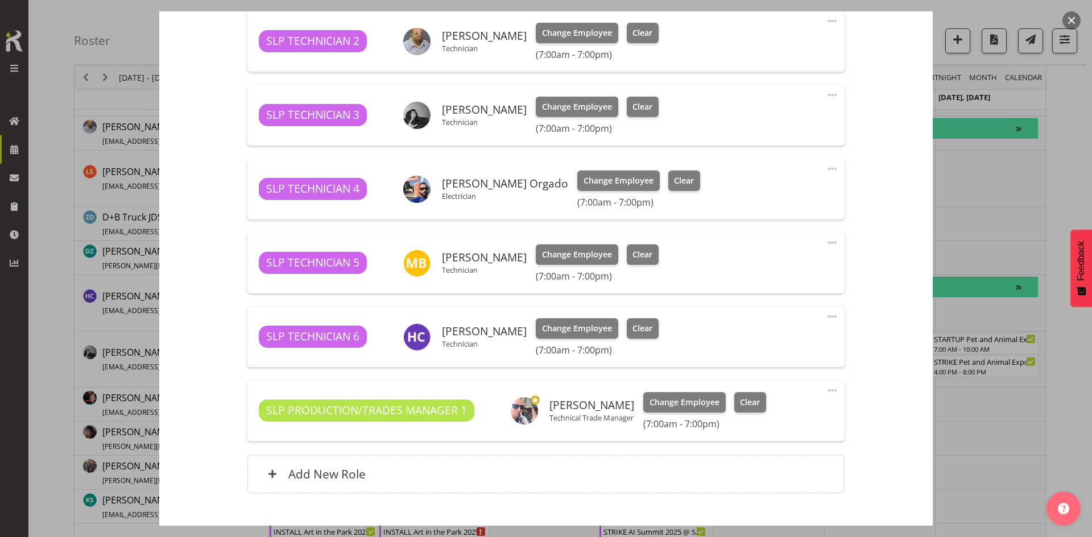
scroll to position [512, 0]
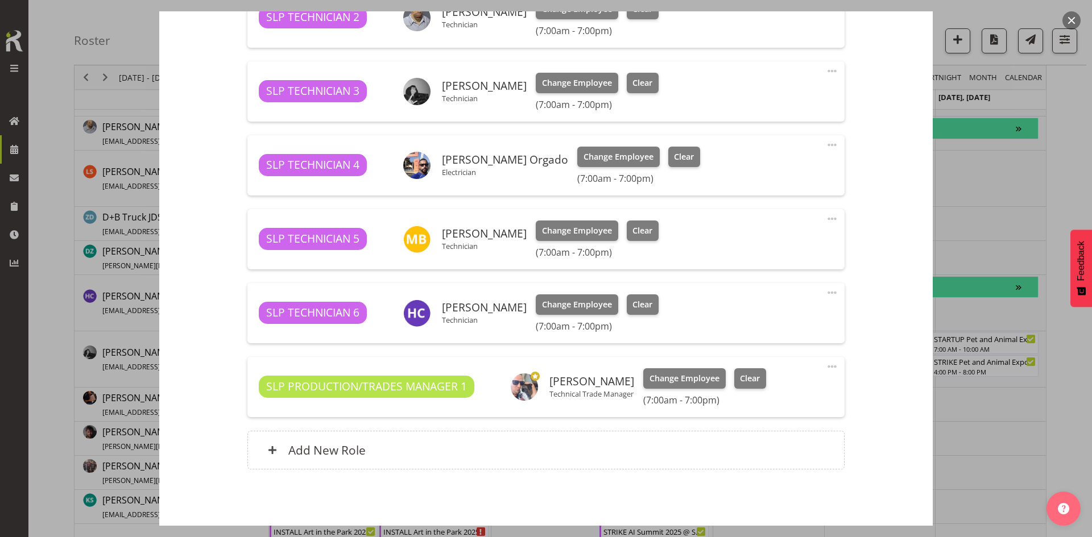
click at [1072, 19] on button "button" at bounding box center [1071, 20] width 18 height 18
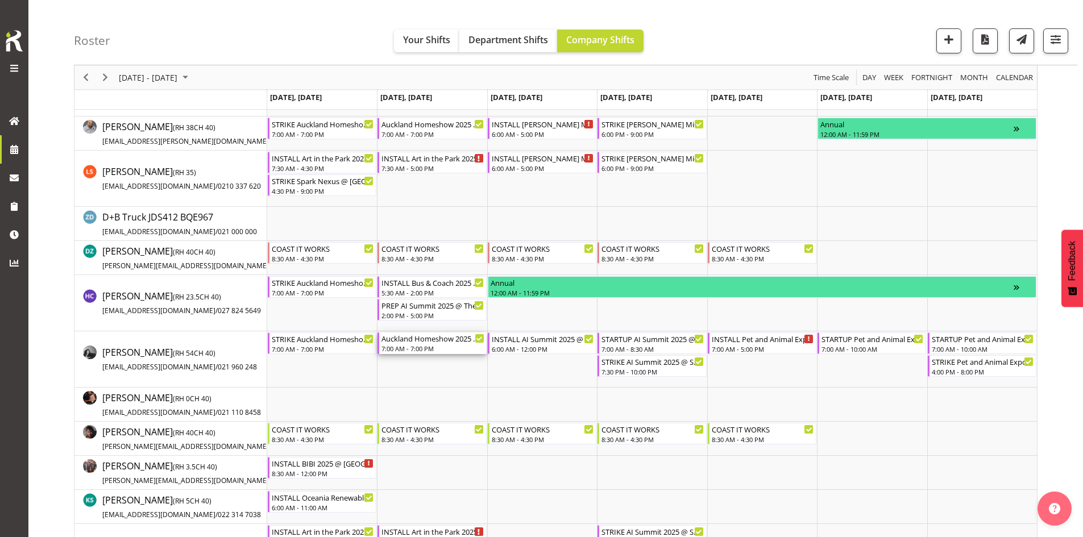
click at [437, 341] on div "Auckland Homeshow 2025 @ [GEOGRAPHIC_DATA]" at bounding box center [432, 338] width 102 height 11
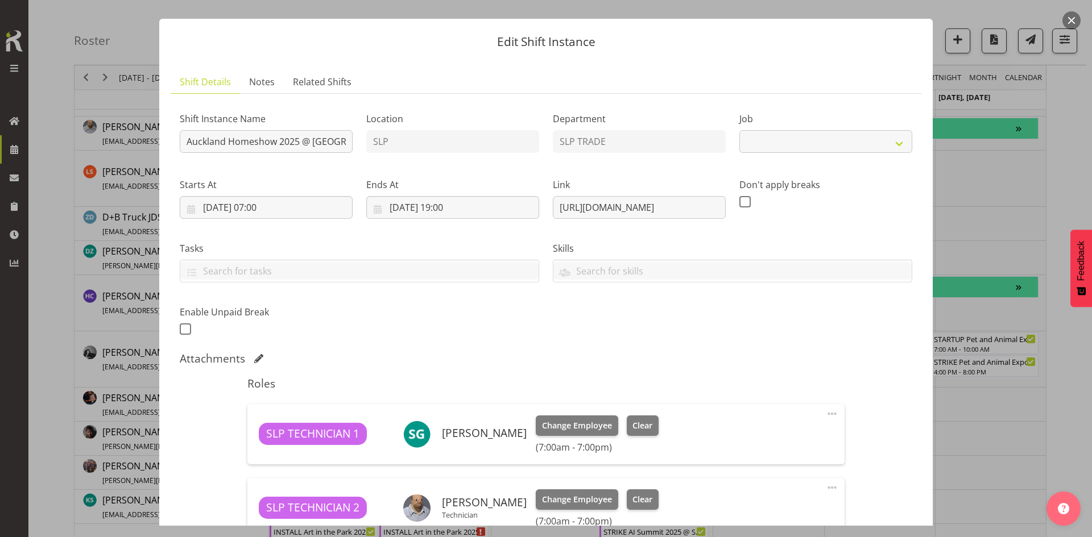
select select "9869"
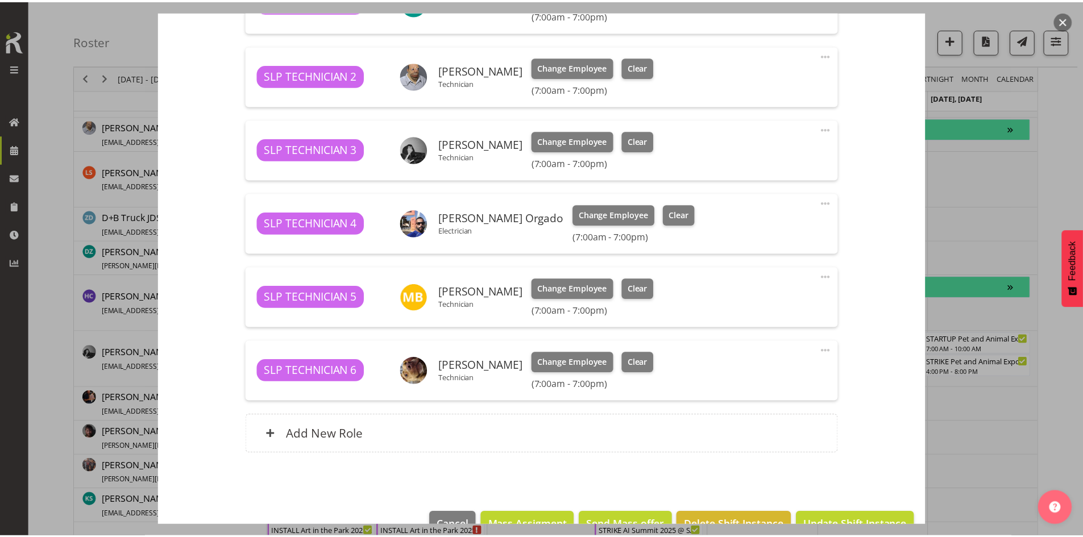
scroll to position [455, 0]
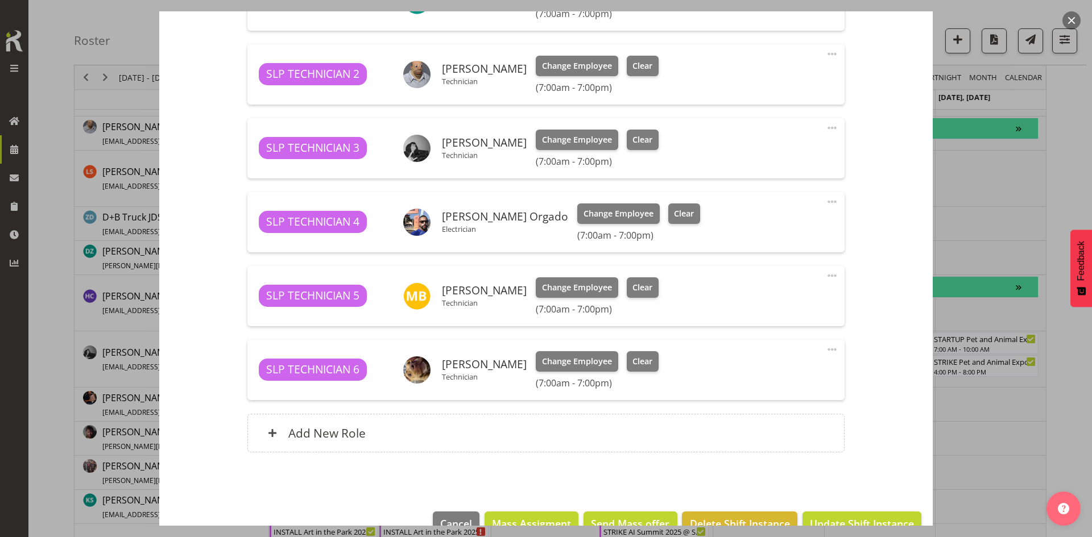
click at [1072, 20] on button "button" at bounding box center [1071, 20] width 18 height 18
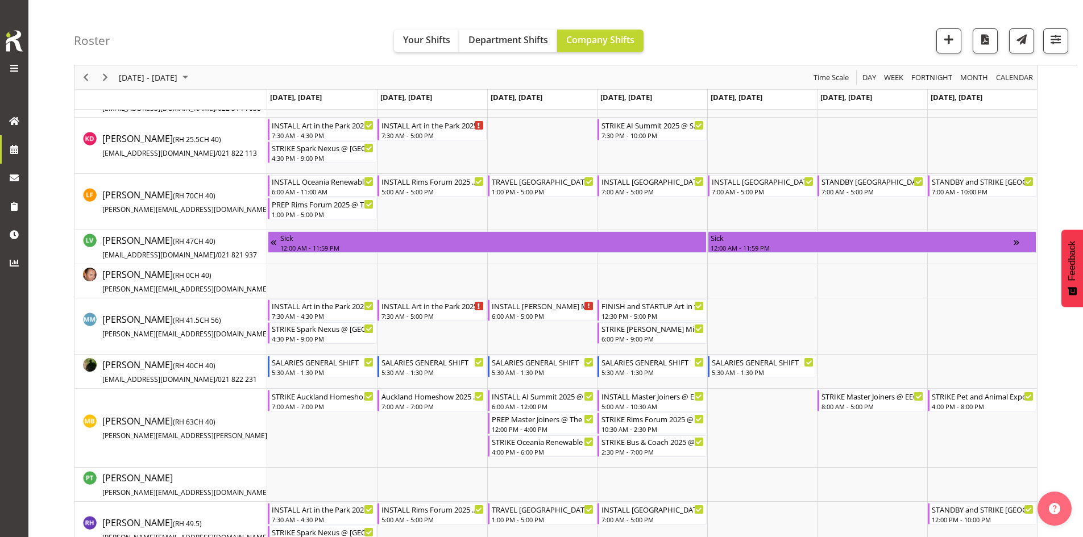
scroll to position [920, 0]
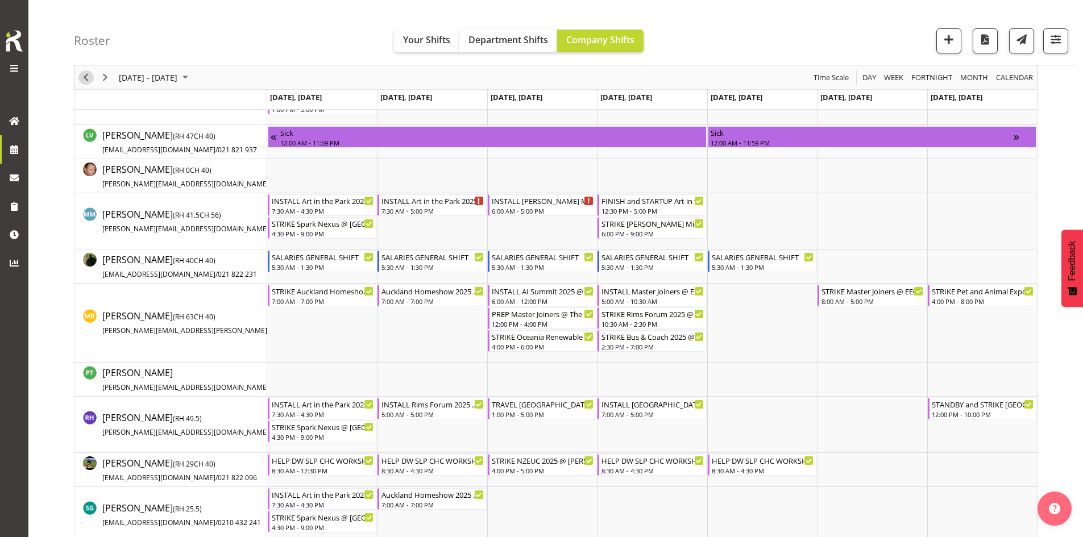
click at [92, 79] on span "Previous" at bounding box center [86, 77] width 14 height 14
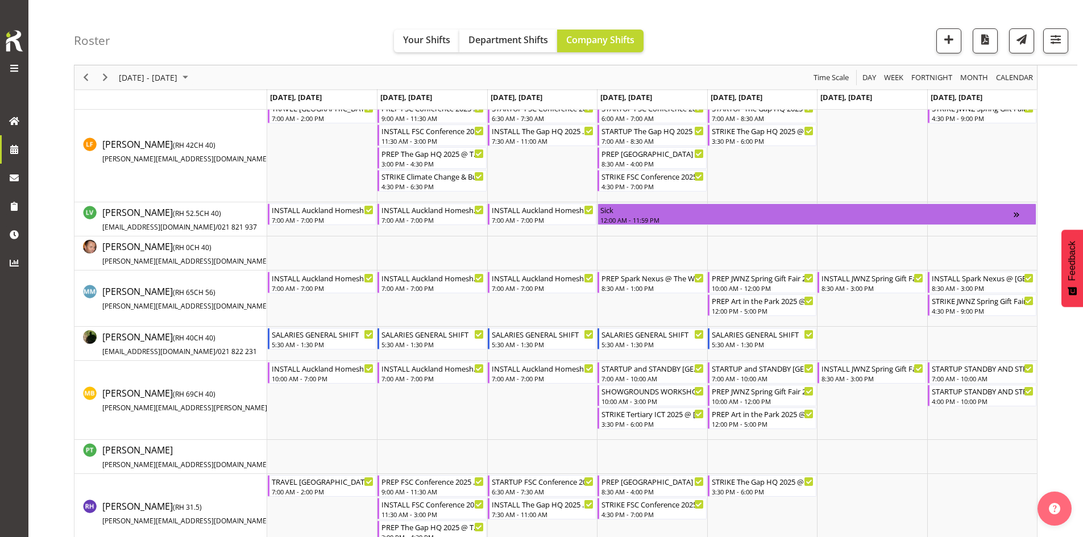
scroll to position [910, 0]
